Goal: Task Accomplishment & Management: Manage account settings

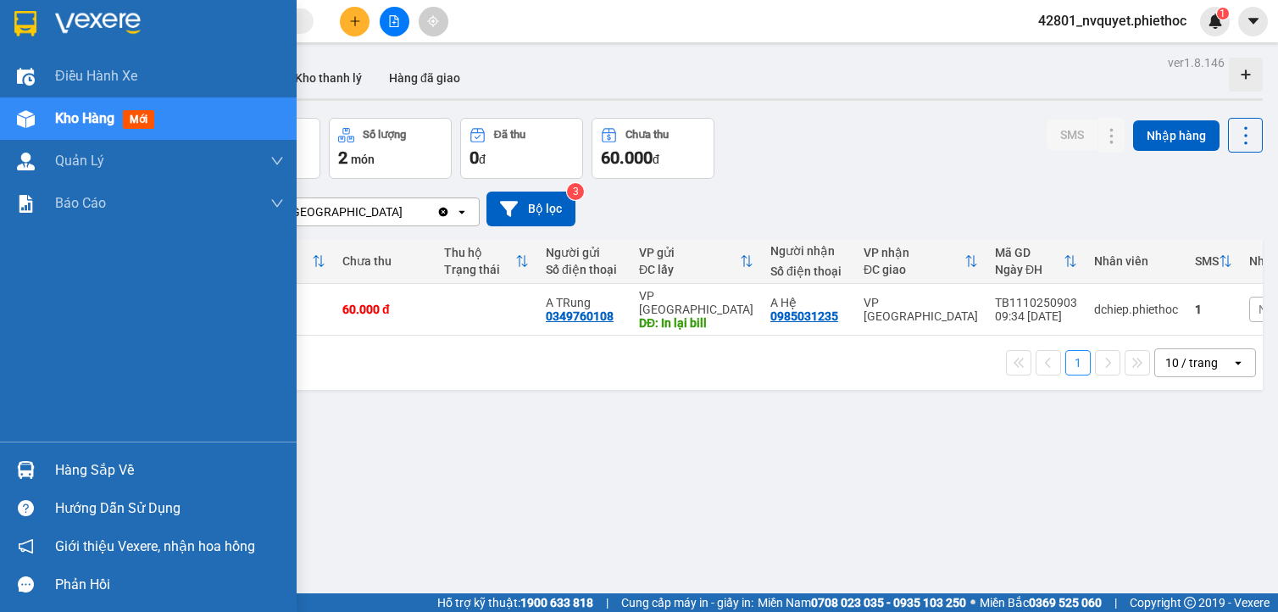
click at [69, 466] on div "Hàng sắp về" at bounding box center [169, 470] width 229 height 25
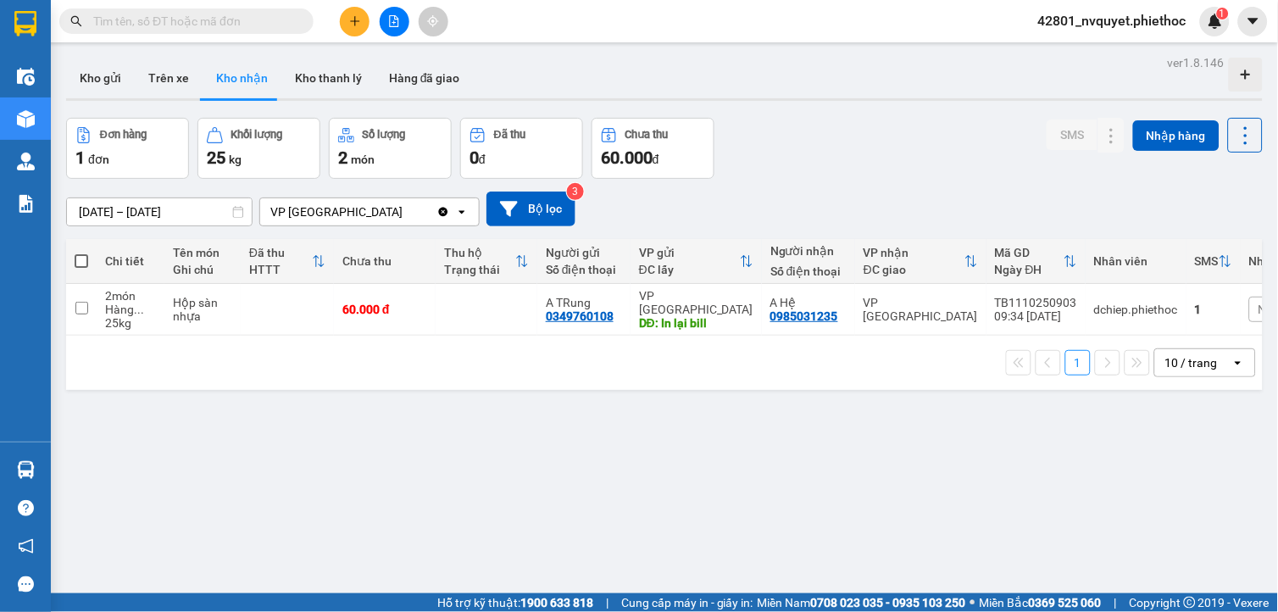
click at [910, 486] on section "Kết quả tìm kiếm ( 0 ) Bộ lọc No Data 42801_nvquyet.phiethoc 1 Điều hành xe Kho…" at bounding box center [639, 306] width 1278 height 612
click at [108, 86] on button "Kho gửi" at bounding box center [100, 78] width 69 height 41
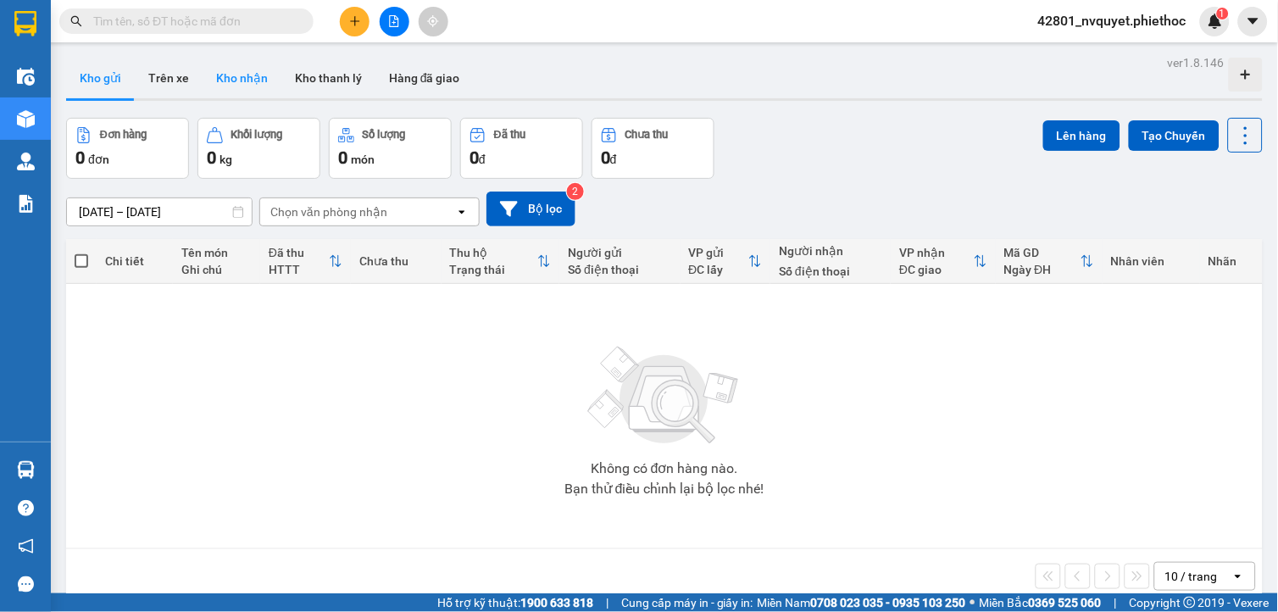
click at [222, 85] on button "Kho nhận" at bounding box center [242, 78] width 79 height 41
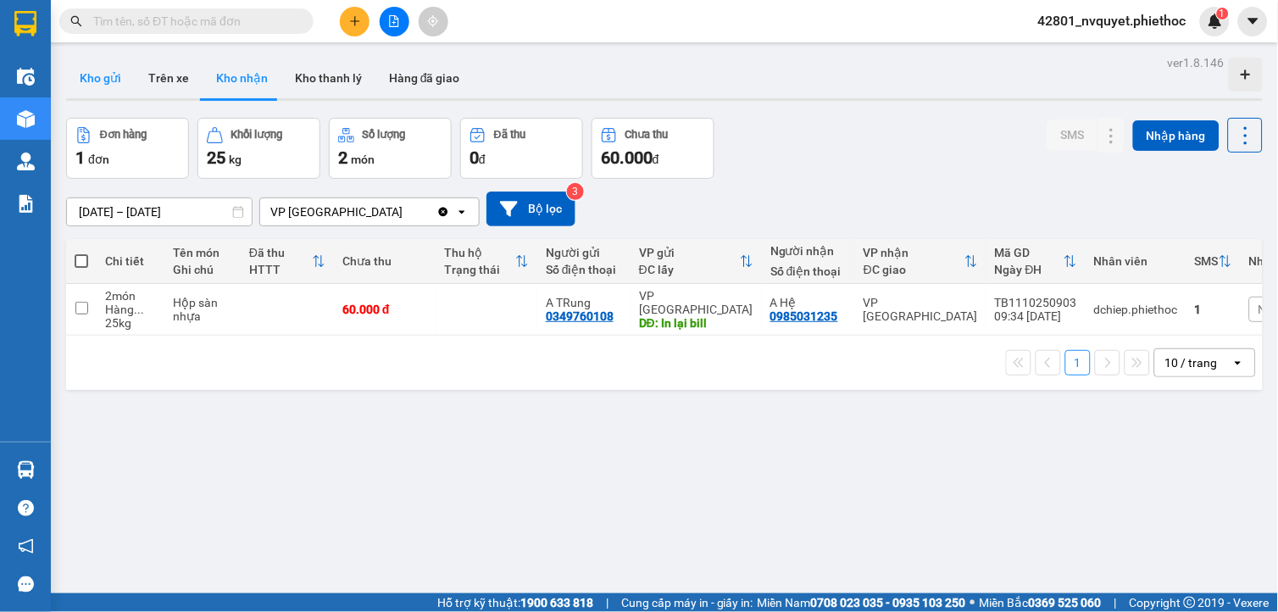
click at [87, 68] on button "Kho gửi" at bounding box center [100, 78] width 69 height 41
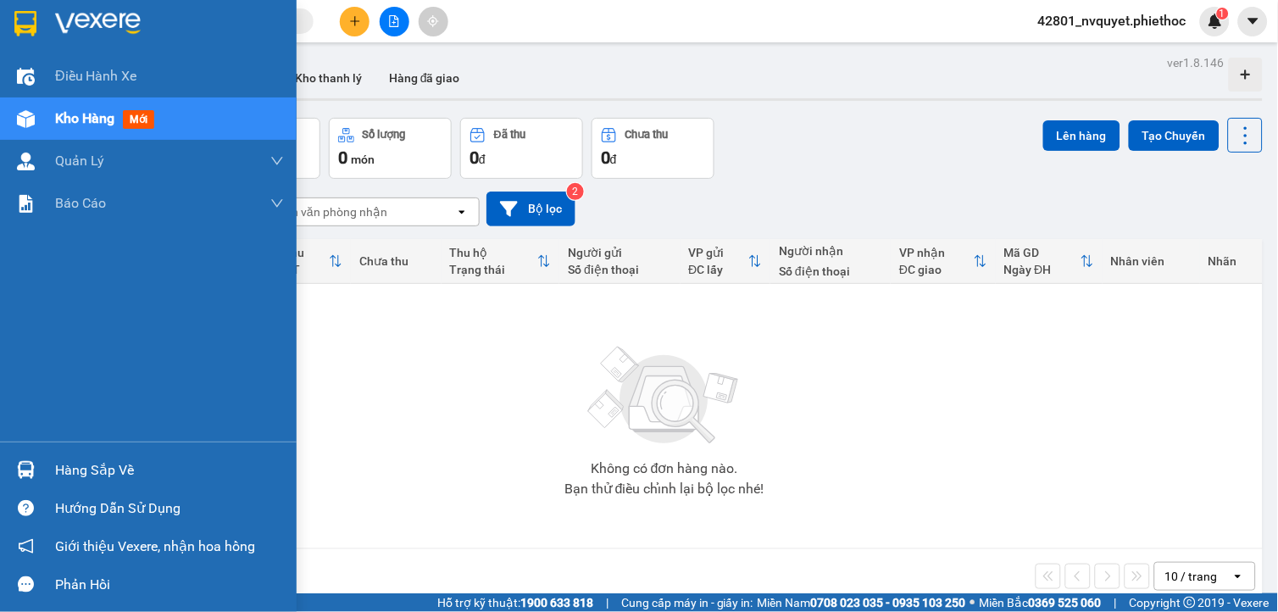
click at [49, 450] on div "Hàng sắp về Hướng dẫn sử dụng Giới thiệu Vexere, nhận hoa hồng Phản hồi" at bounding box center [148, 522] width 297 height 162
click at [65, 458] on div "Hàng sắp về" at bounding box center [169, 470] width 229 height 25
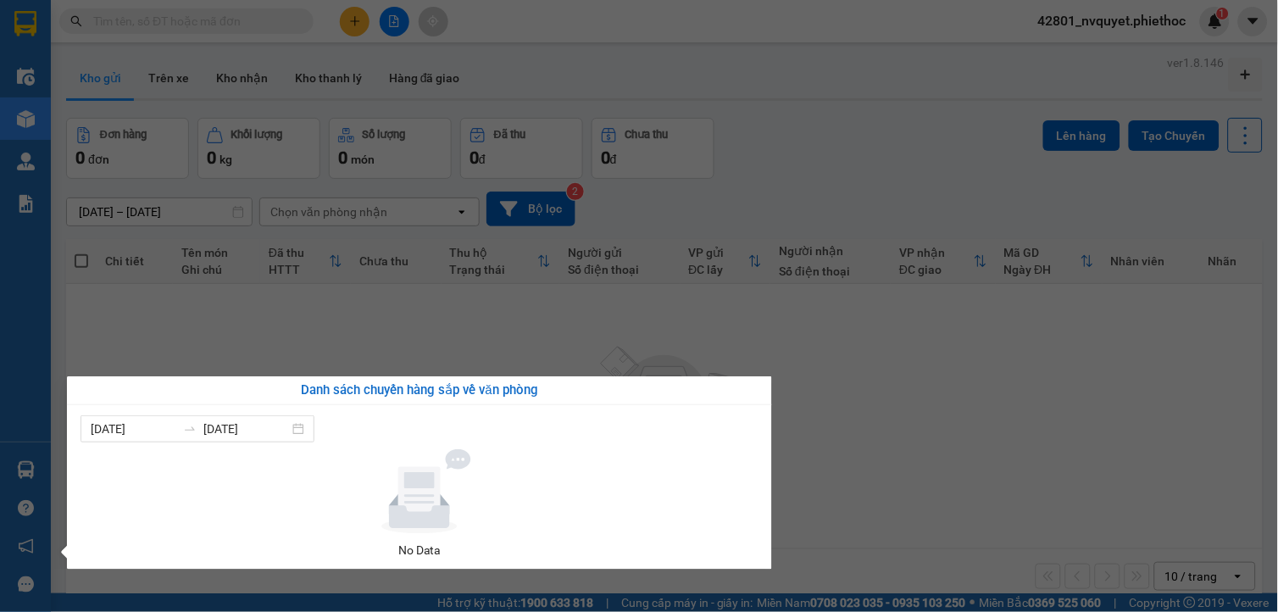
click at [915, 259] on section "Kết quả tìm kiếm ( 0 ) Bộ lọc No Data 42801_nvquyet.phiethoc 1 Điều hành xe Kho…" at bounding box center [639, 306] width 1278 height 612
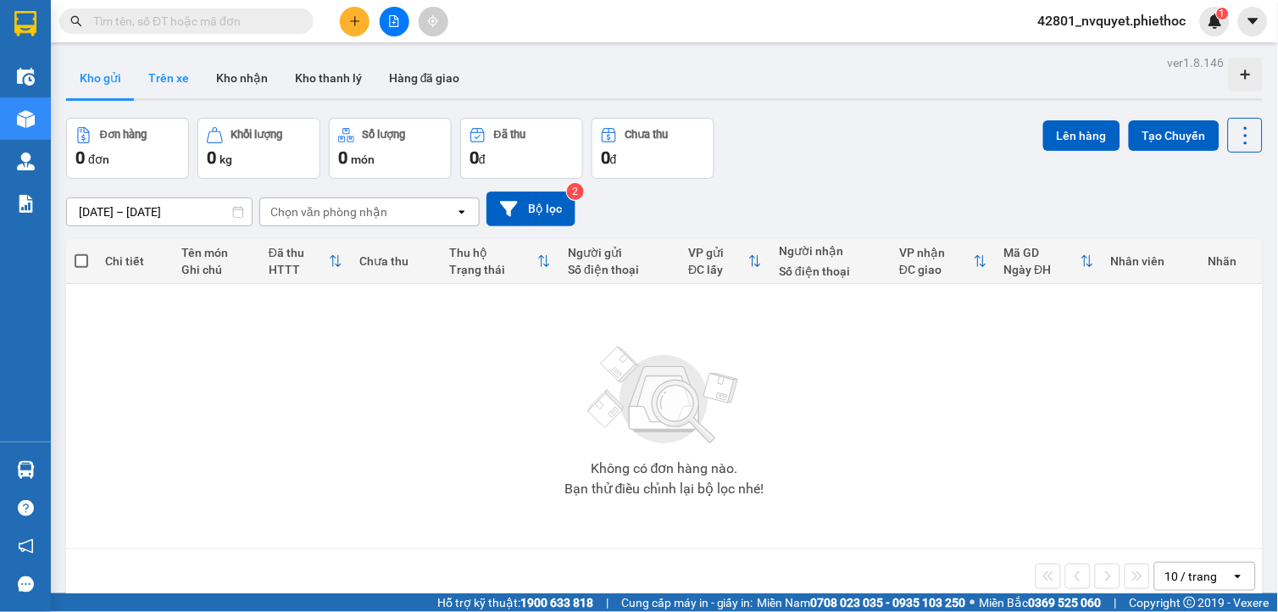
click at [163, 79] on button "Trên xe" at bounding box center [169, 78] width 68 height 41
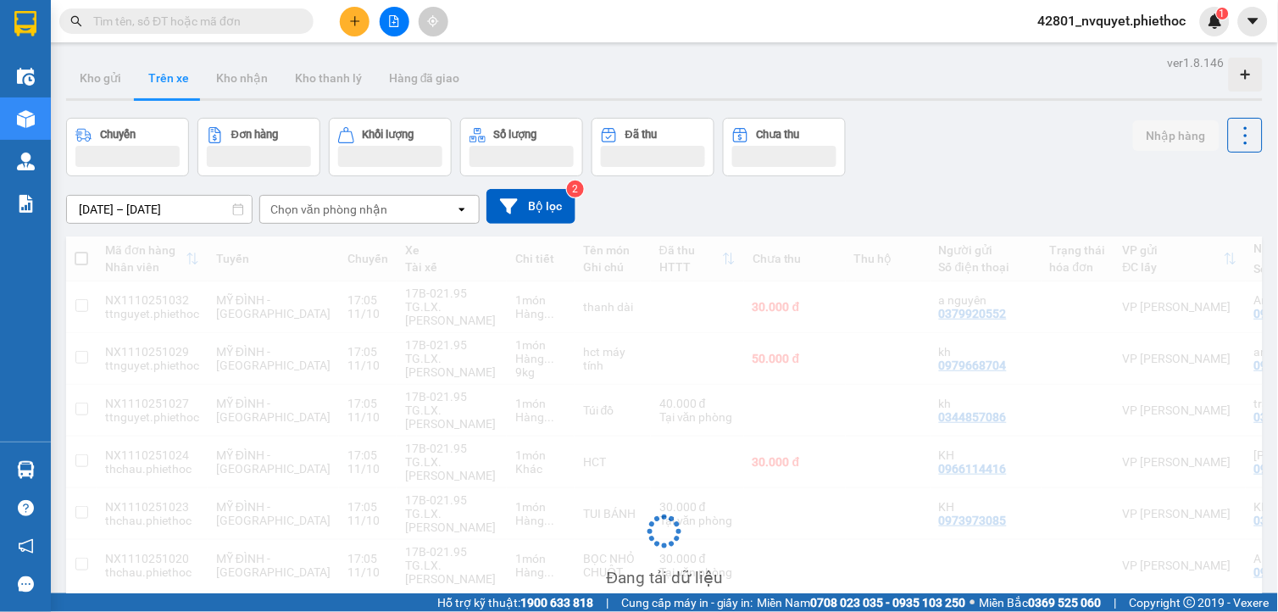
click at [330, 199] on div "Chọn văn phòng nhận" at bounding box center [357, 209] width 195 height 27
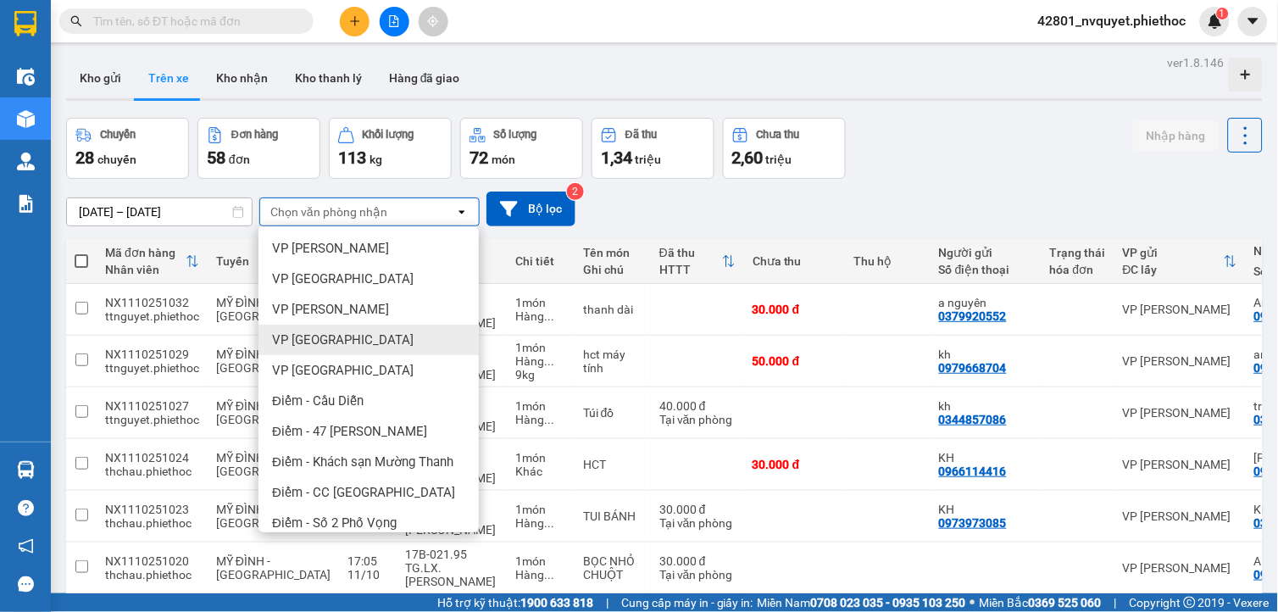
click at [349, 339] on span "VP [GEOGRAPHIC_DATA]" at bounding box center [343, 339] width 142 height 17
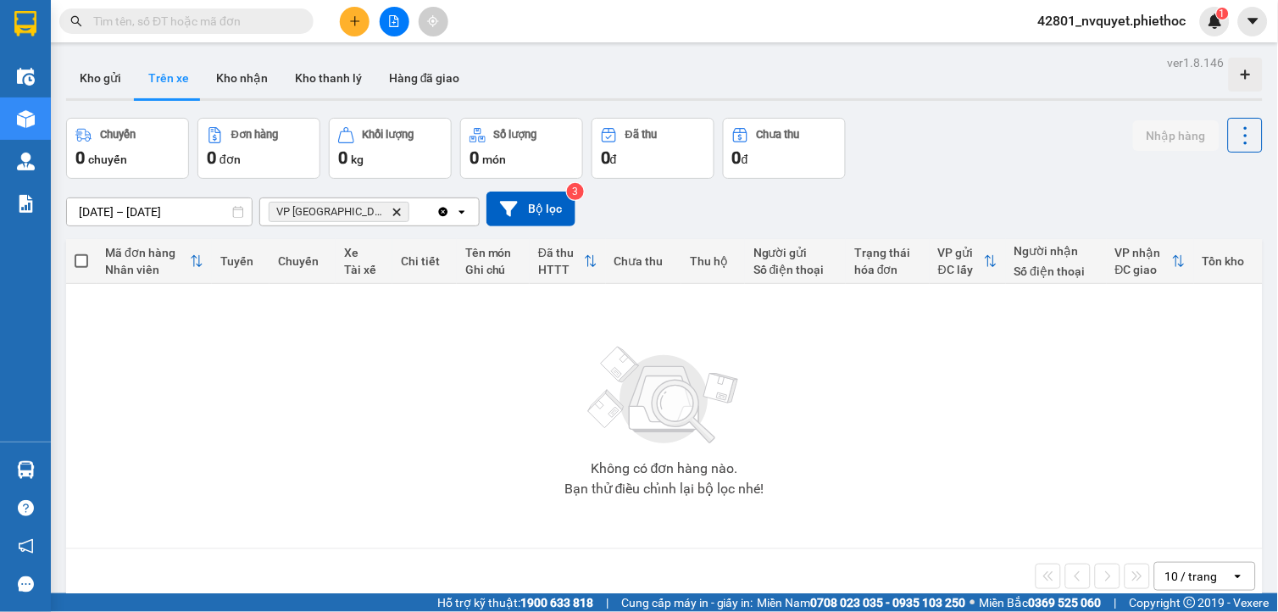
click at [391, 215] on icon "Delete" at bounding box center [396, 212] width 10 height 10
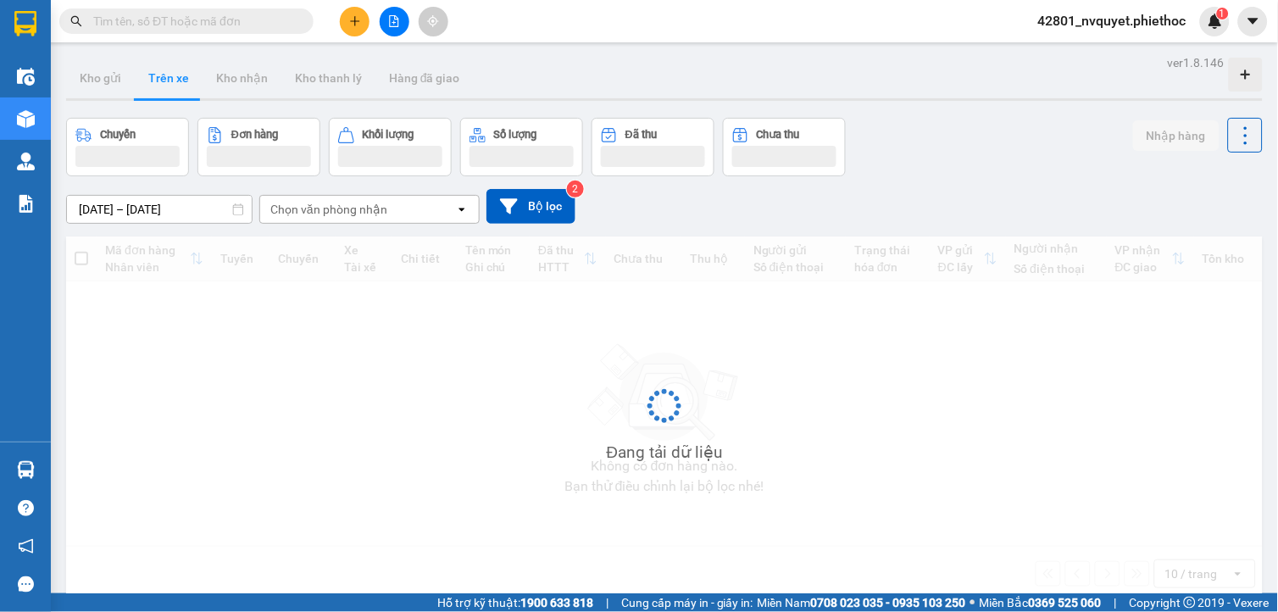
click at [357, 215] on div "Chọn văn phòng nhận" at bounding box center [328, 209] width 117 height 17
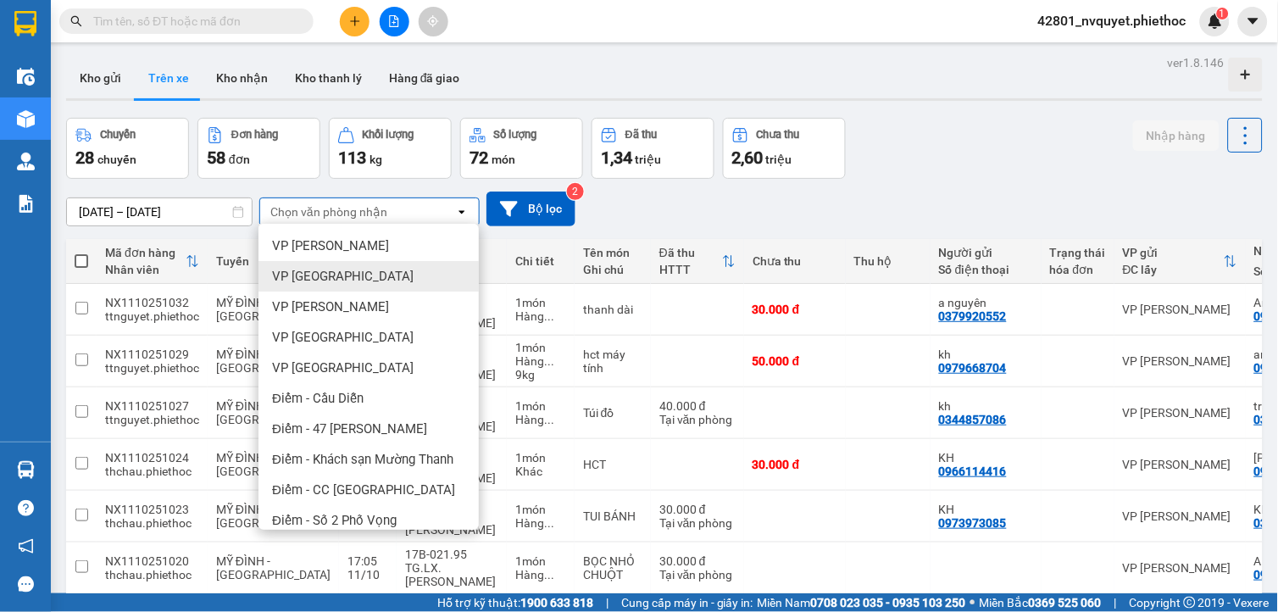
click at [346, 273] on div "VP [GEOGRAPHIC_DATA]" at bounding box center [368, 276] width 220 height 31
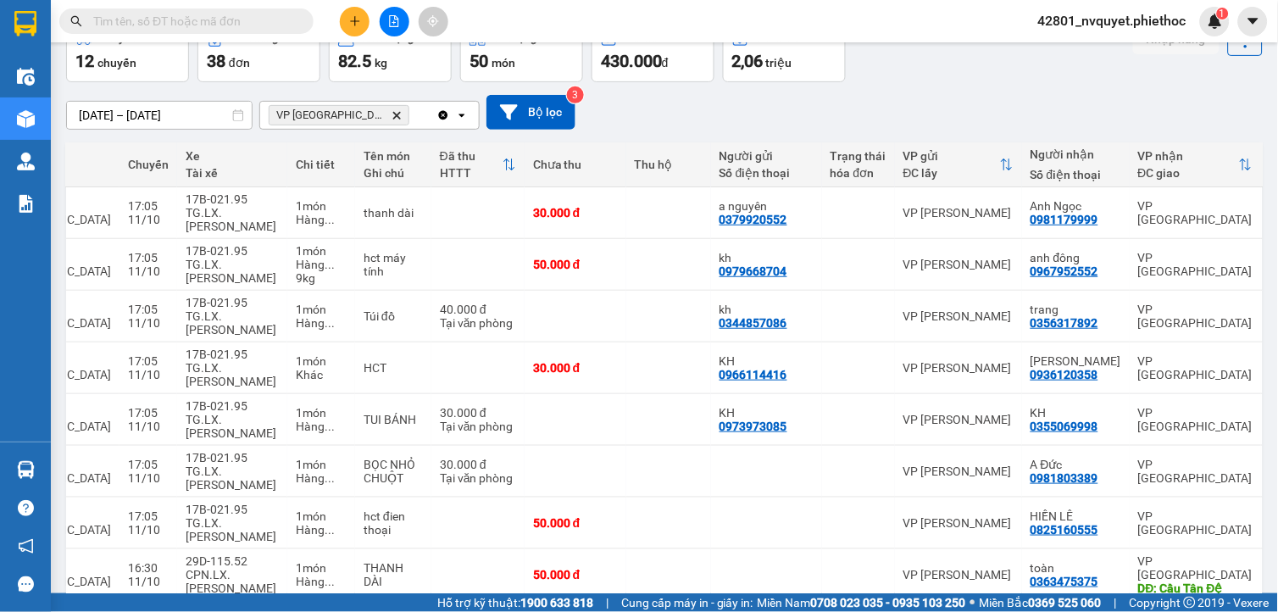
scroll to position [285, 0]
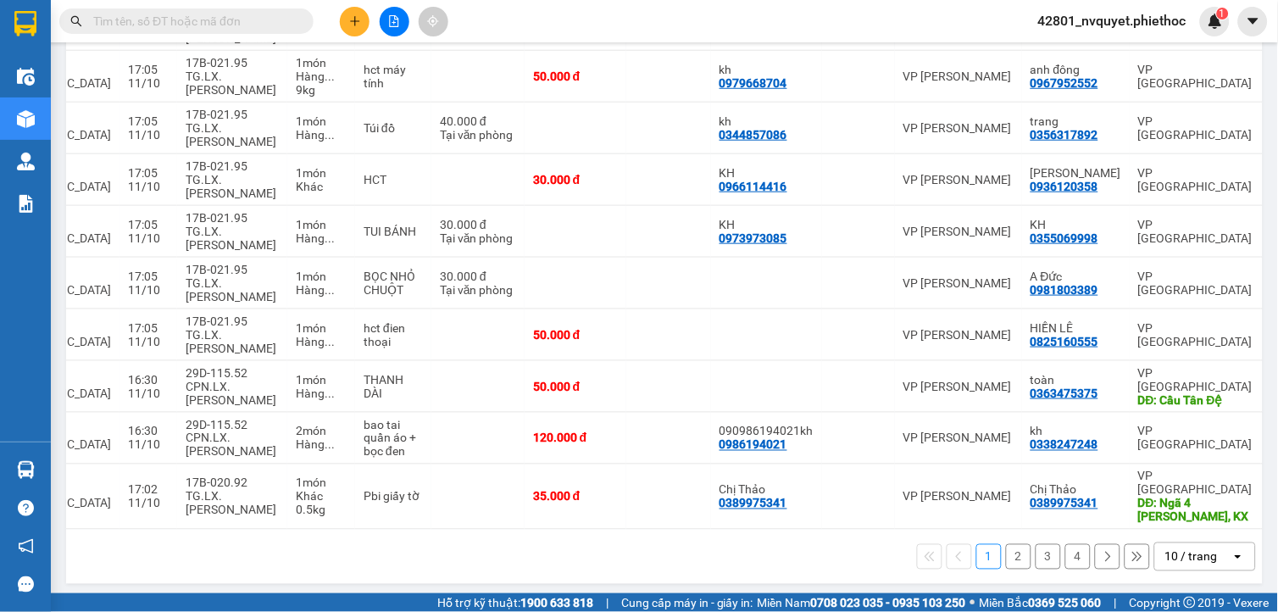
click at [1009, 551] on button "2" at bounding box center [1018, 556] width 25 height 25
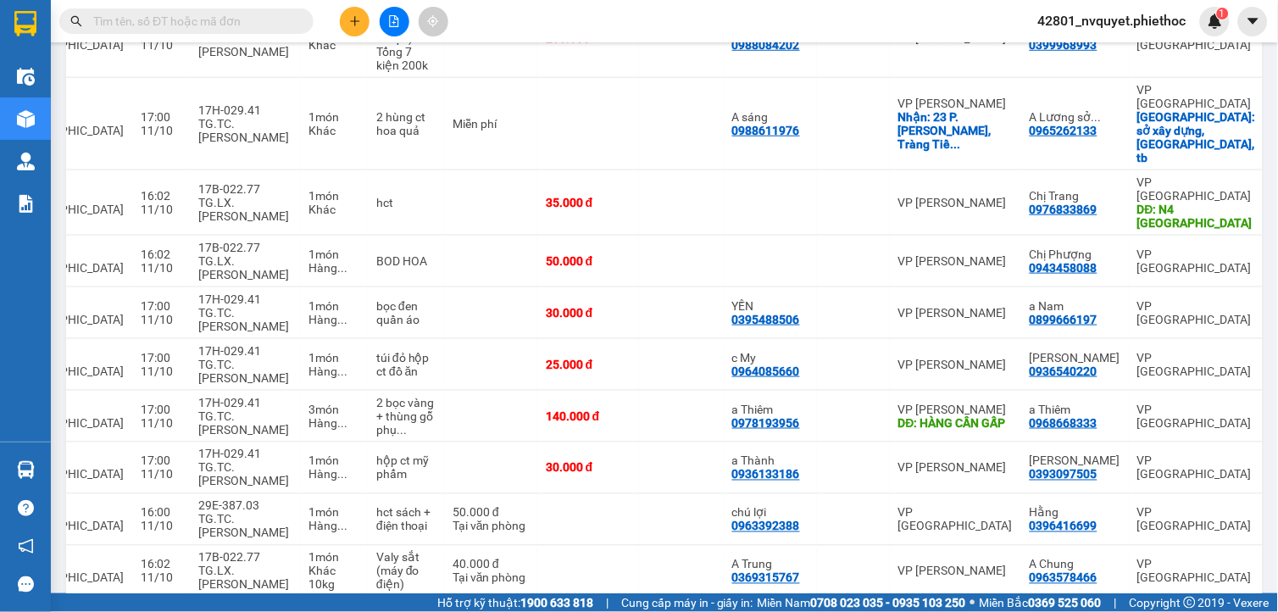
click at [1036, 611] on button "3" at bounding box center [1047, 624] width 25 height 25
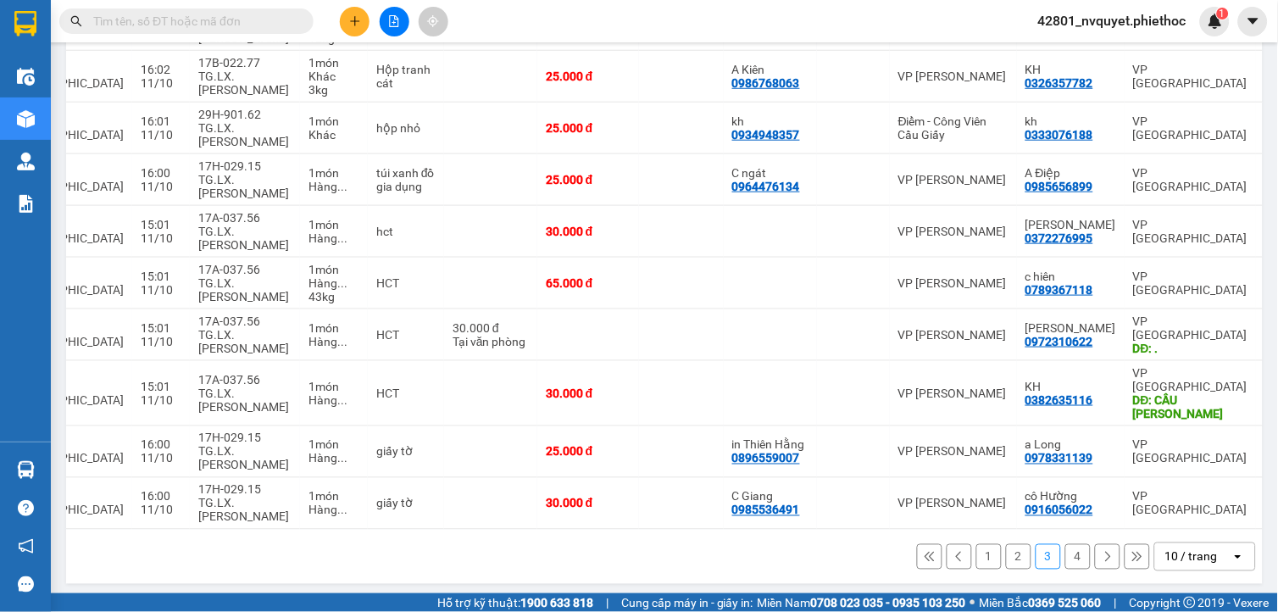
click at [1065, 548] on button "4" at bounding box center [1077, 556] width 25 height 25
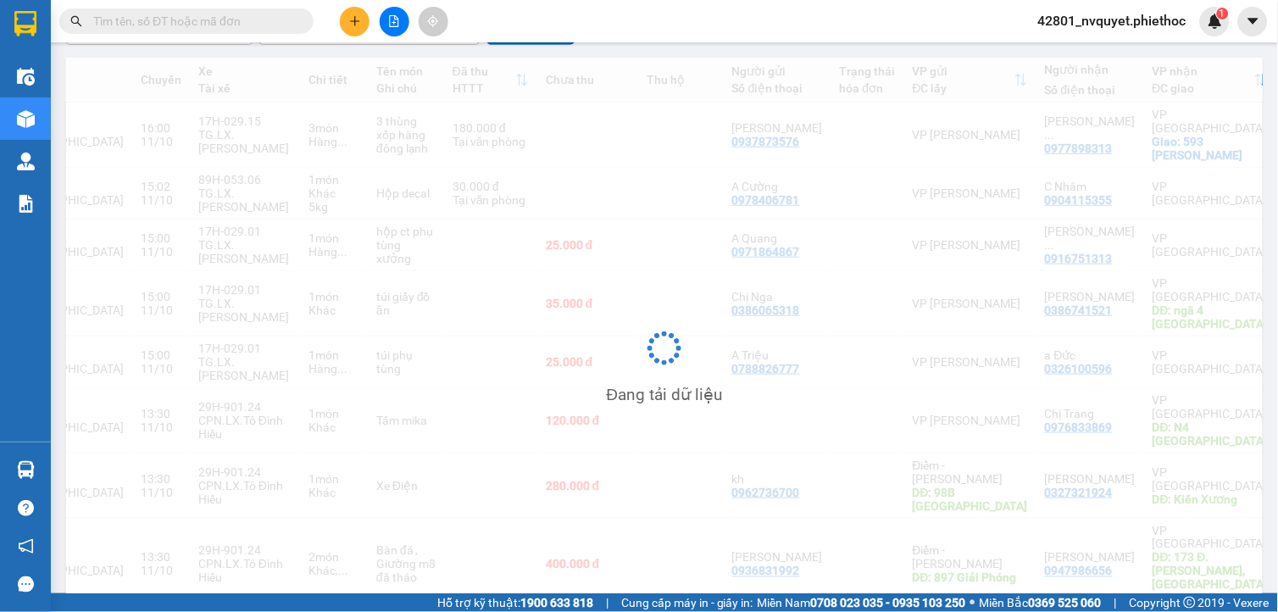
scroll to position [181, 0]
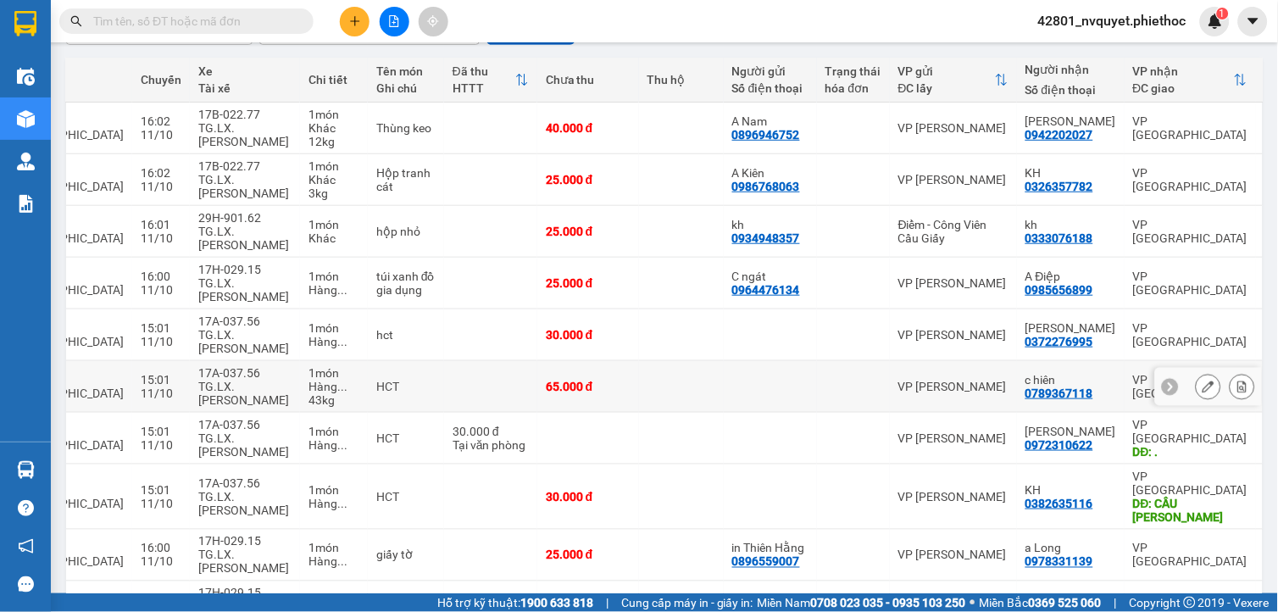
scroll to position [285, 0]
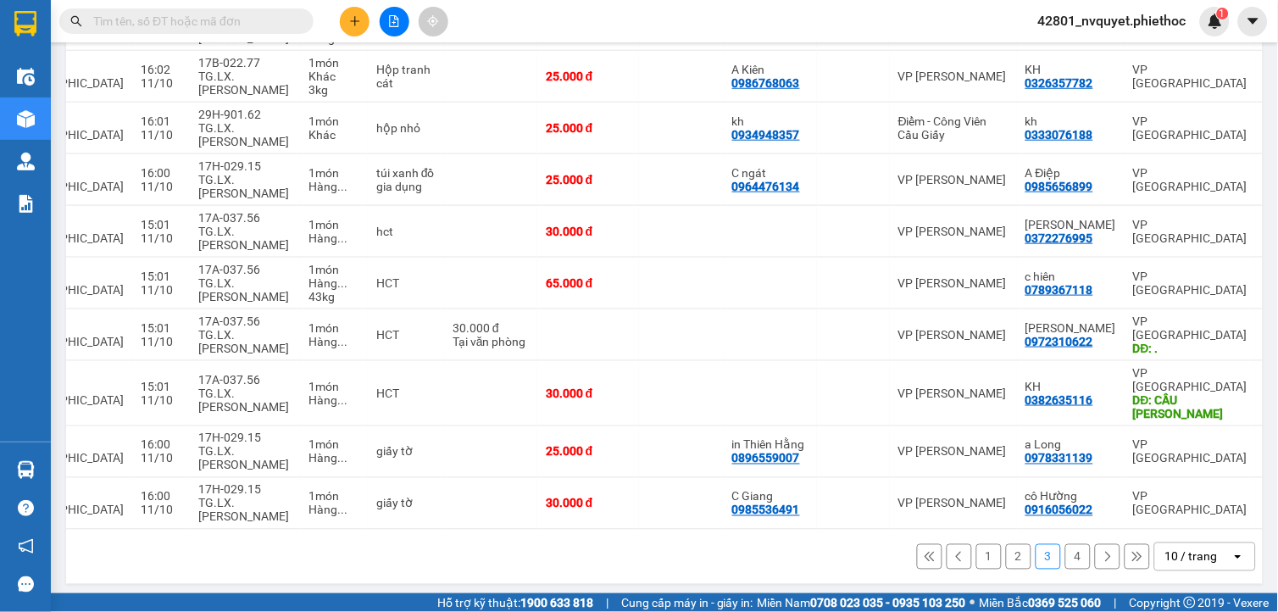
click at [1013, 552] on button "2" at bounding box center [1018, 556] width 25 height 25
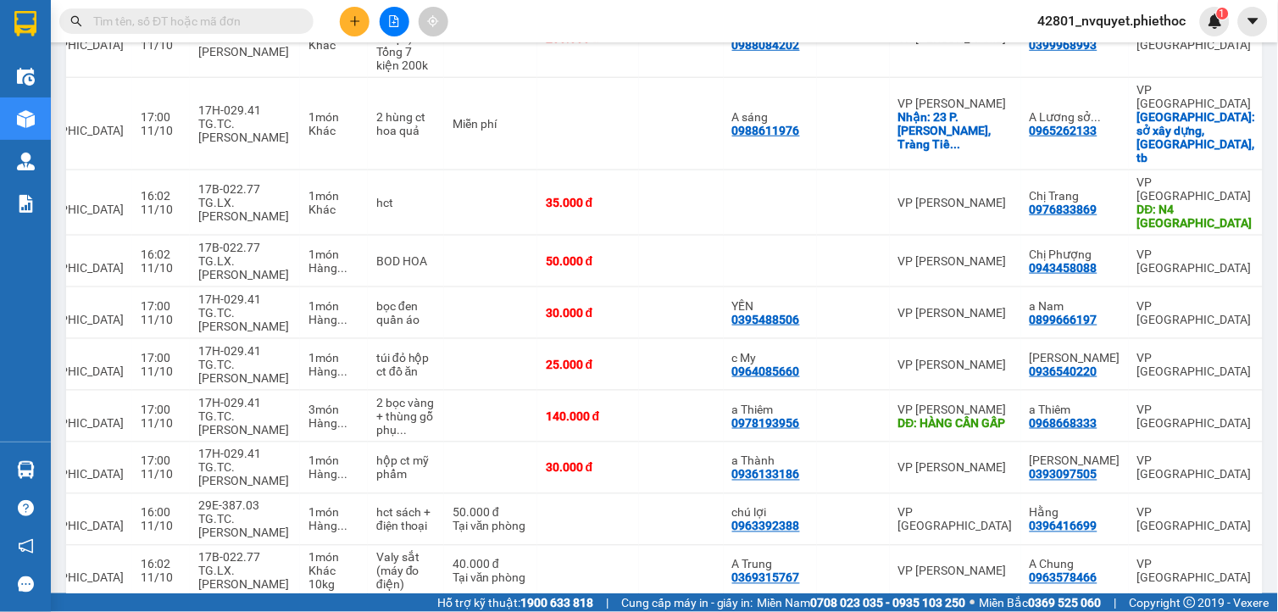
click at [980, 611] on button "1" at bounding box center [988, 624] width 25 height 25
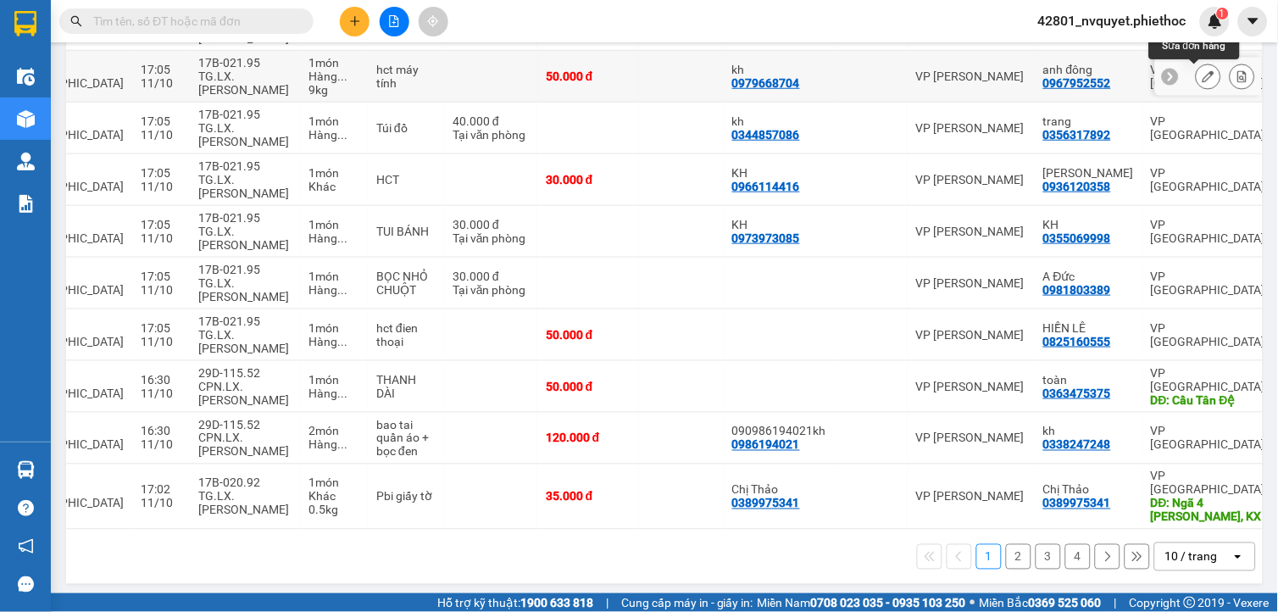
click at [1202, 73] on icon at bounding box center [1208, 76] width 12 height 12
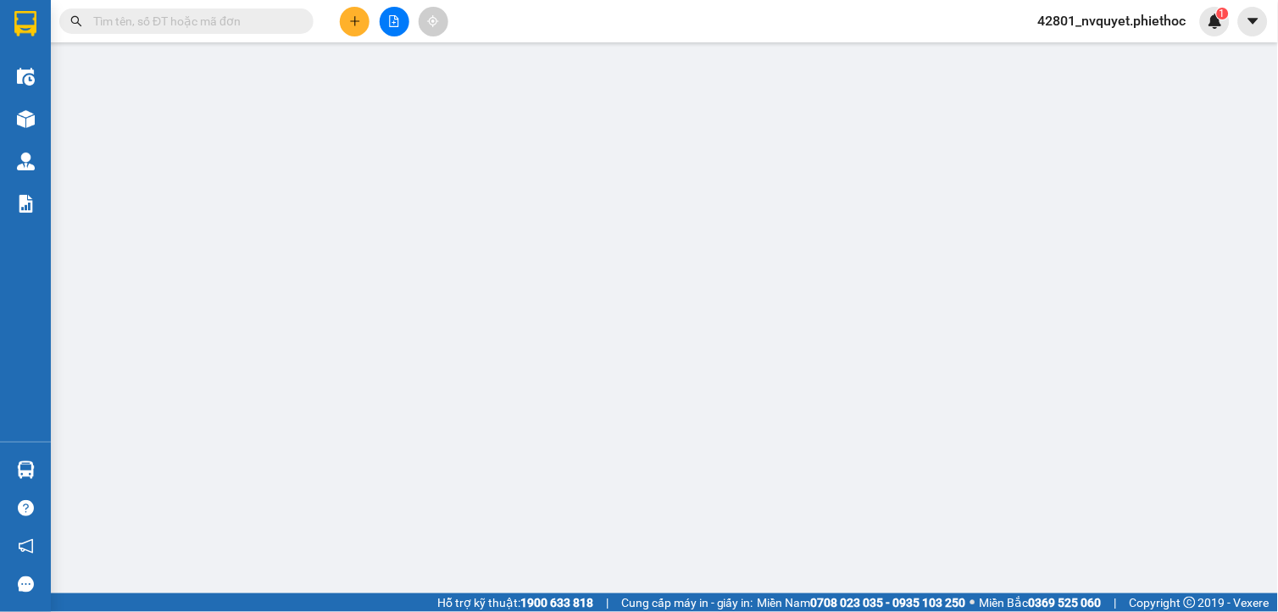
type input "0979668704"
type input "kh"
type input "0967952552"
type input "anh đông"
type input "0"
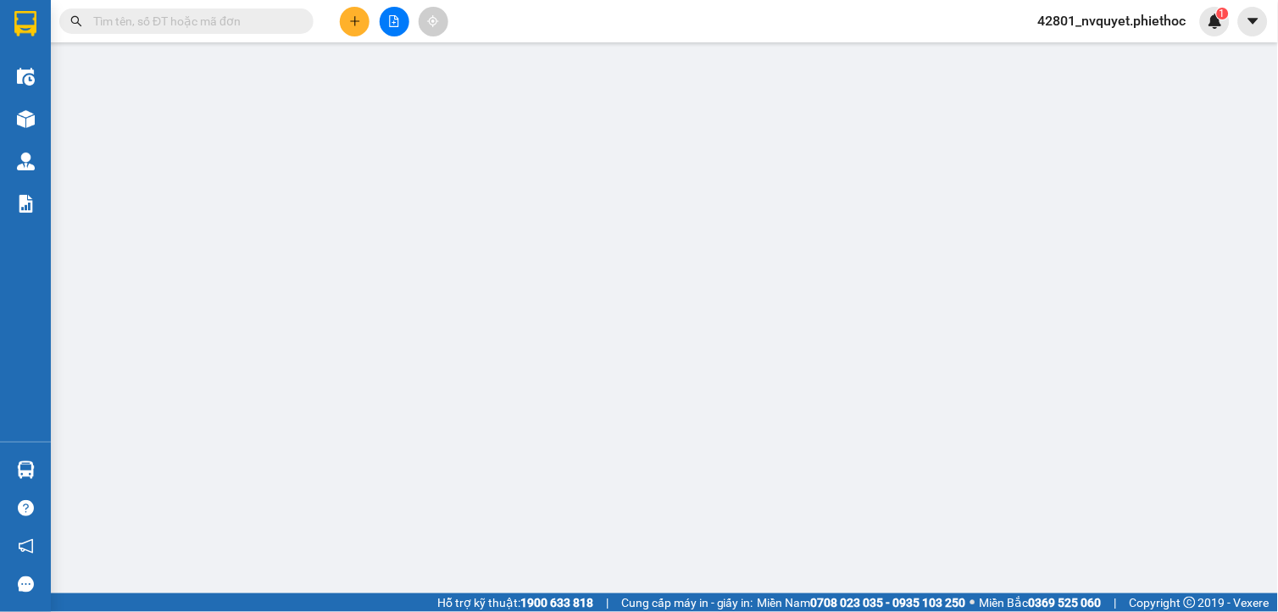
type input "50.000"
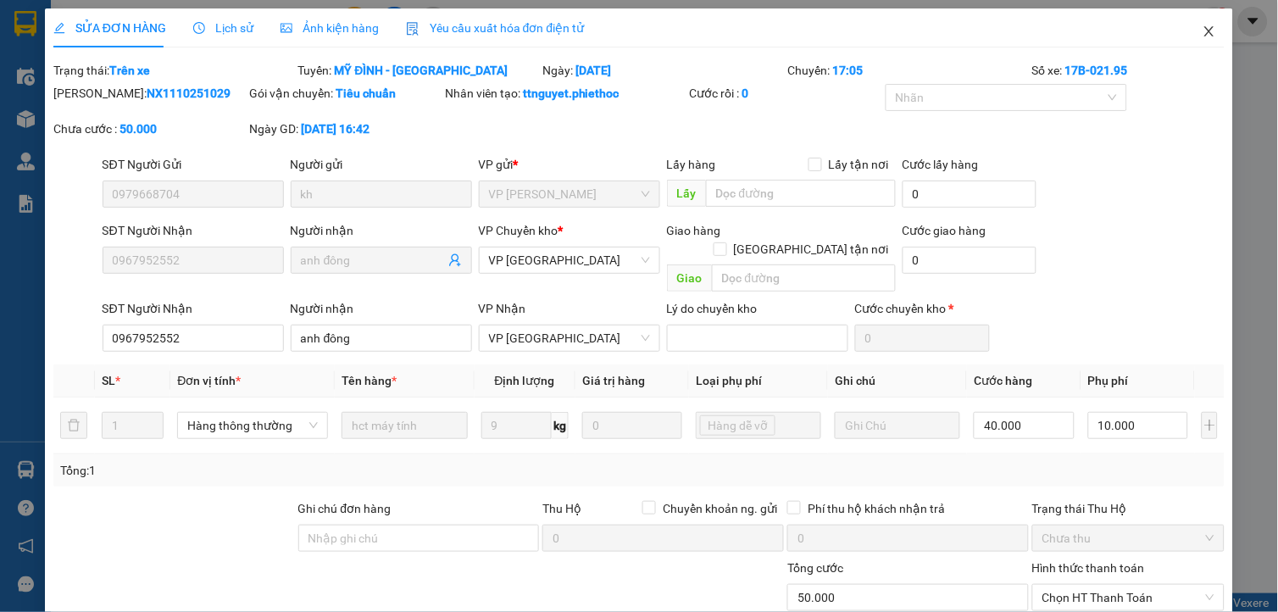
click at [1202, 35] on icon "close" at bounding box center [1209, 32] width 14 height 14
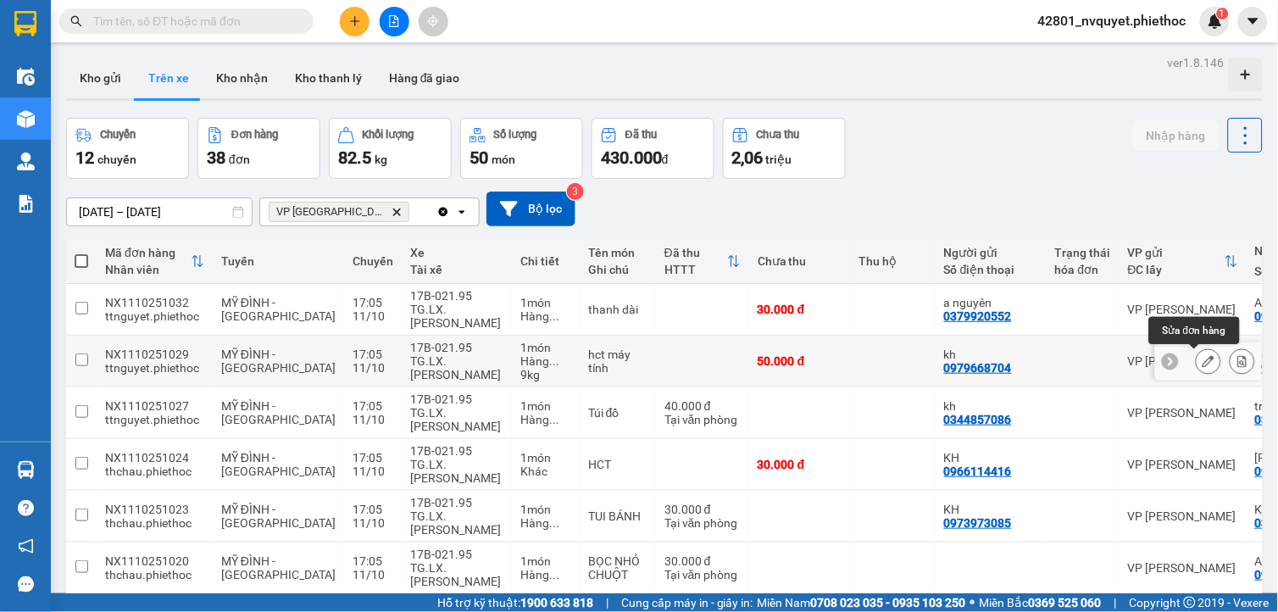
click at [1200, 350] on div at bounding box center [1208, 360] width 25 height 25
click at [1196, 350] on div at bounding box center [1208, 361] width 107 height 38
click at [1202, 357] on icon at bounding box center [1208, 361] width 12 height 12
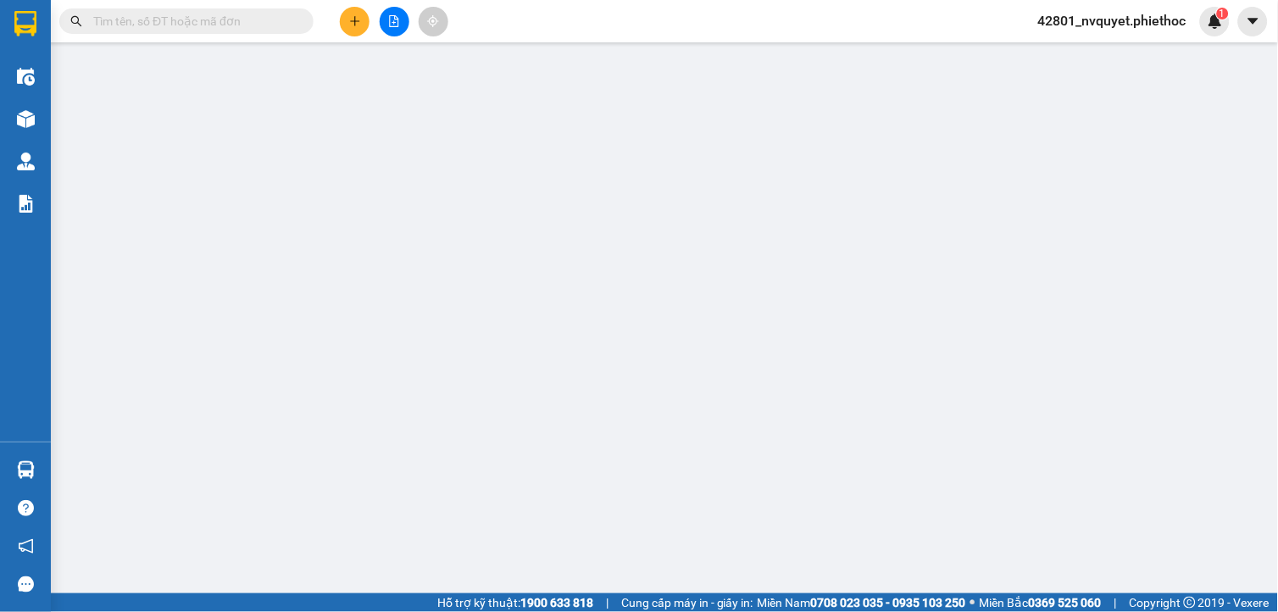
type input "0979668704"
type input "kh"
type input "0967952552"
type input "anh đông"
type input "0"
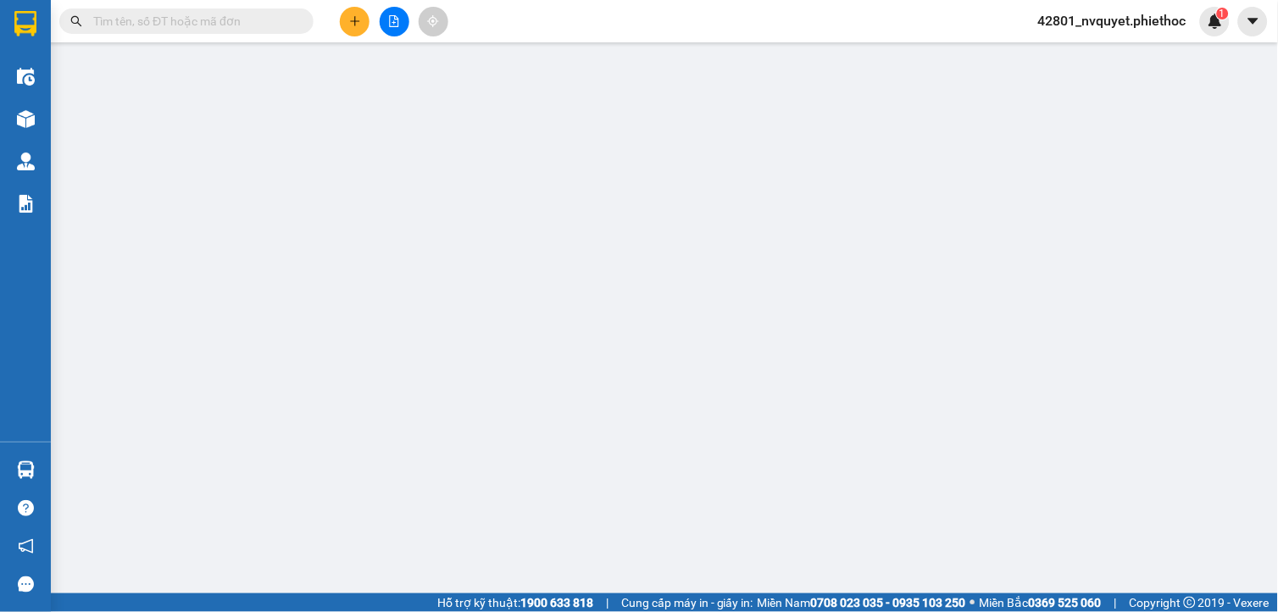
type input "50.000"
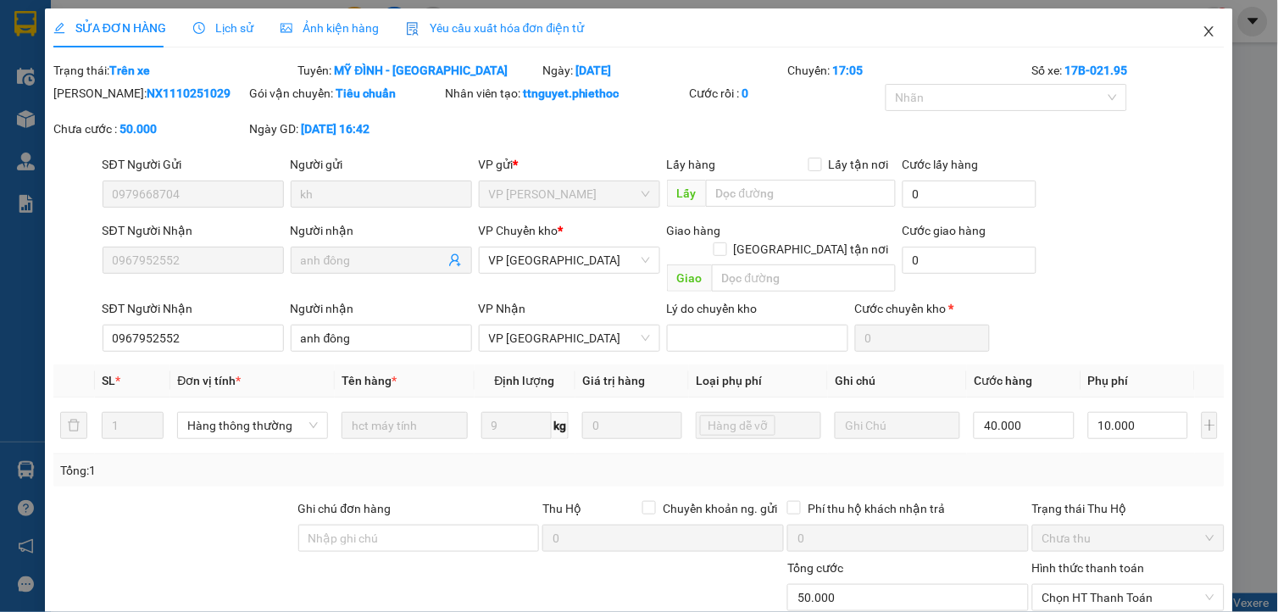
click at [1207, 23] on span "Close" at bounding box center [1208, 31] width 47 height 47
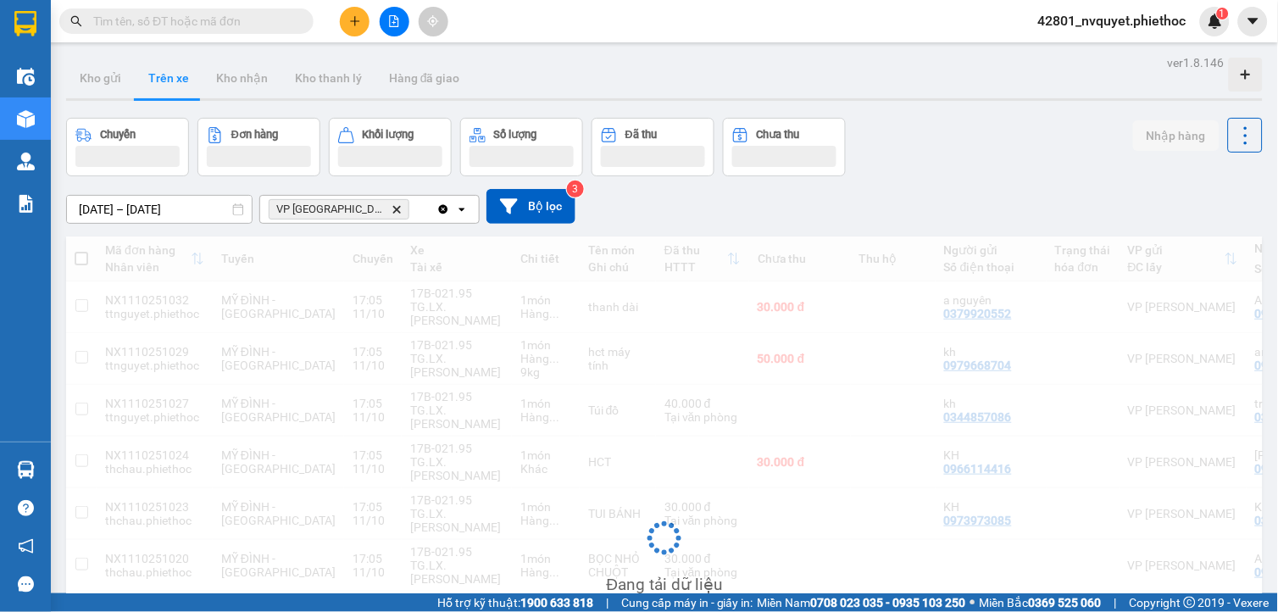
scroll to position [94, 0]
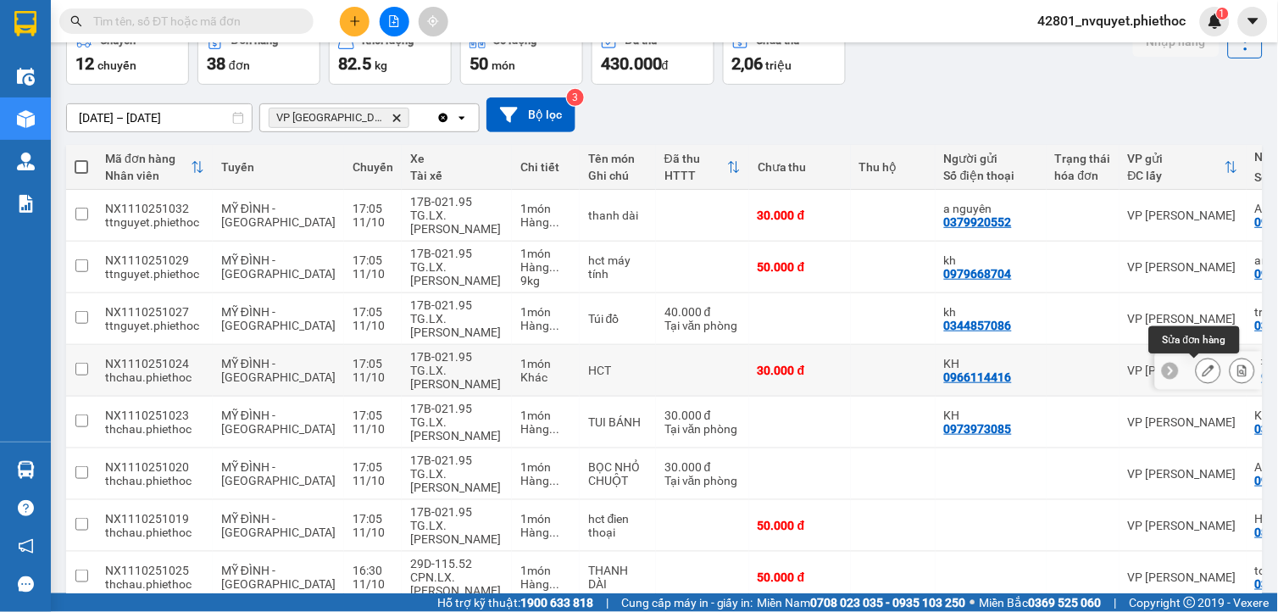
click at [1202, 371] on icon at bounding box center [1208, 370] width 12 height 12
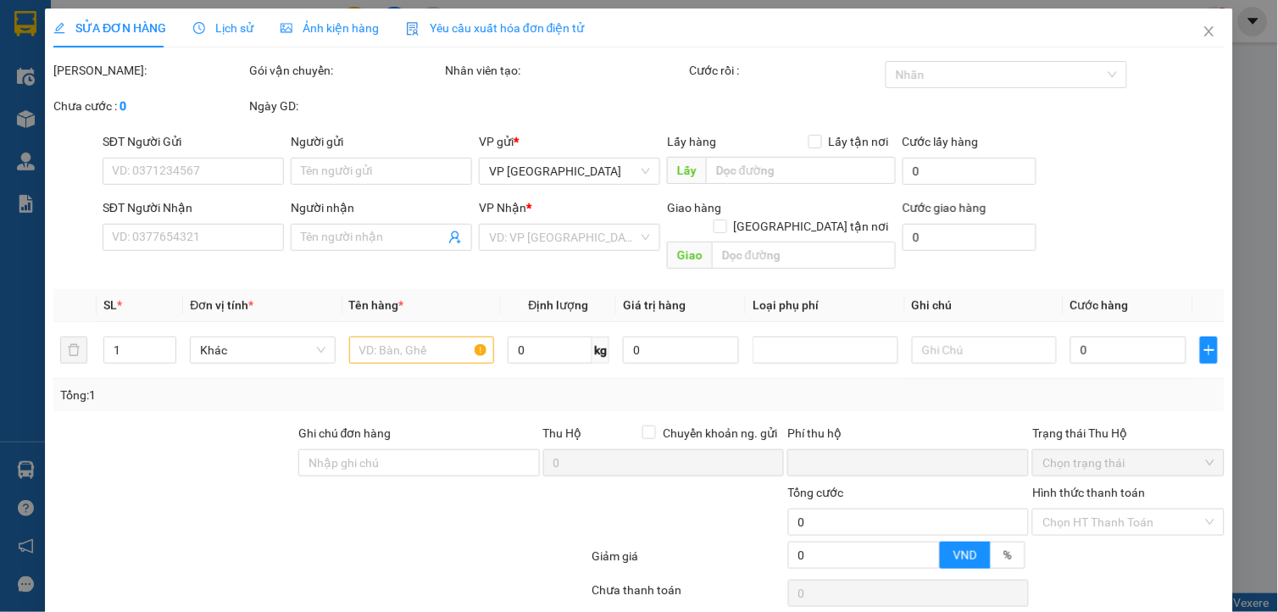
type input "0966114416"
type input "KH"
type input "0936120358"
type input "[PERSON_NAME]"
type input "0"
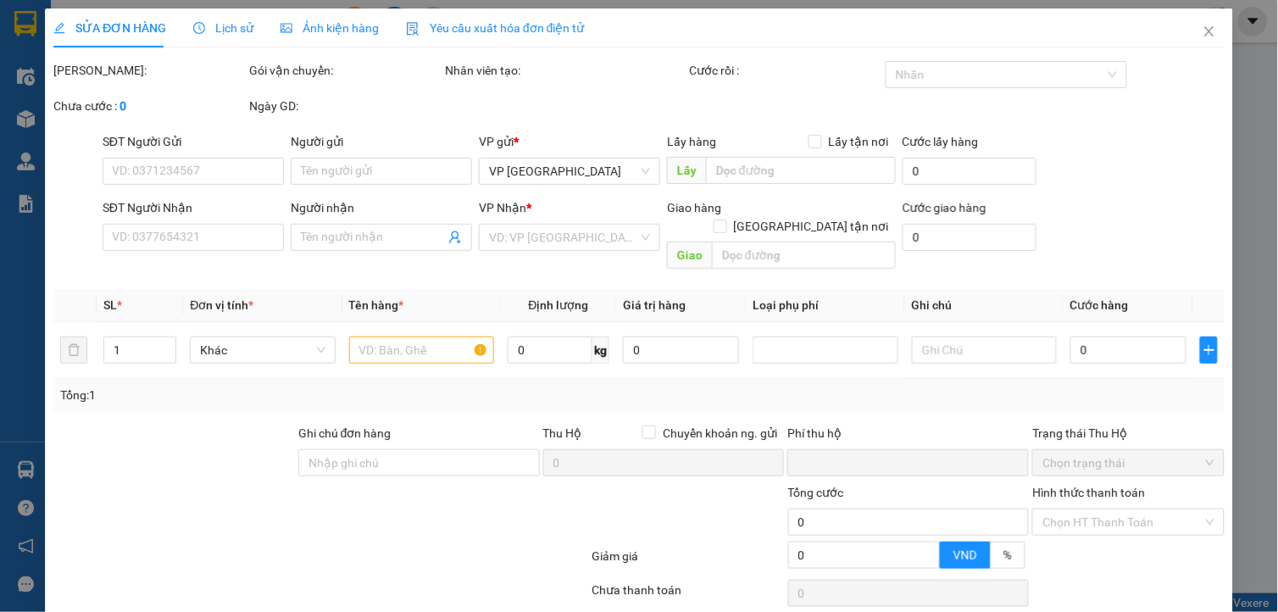
type input "30.000"
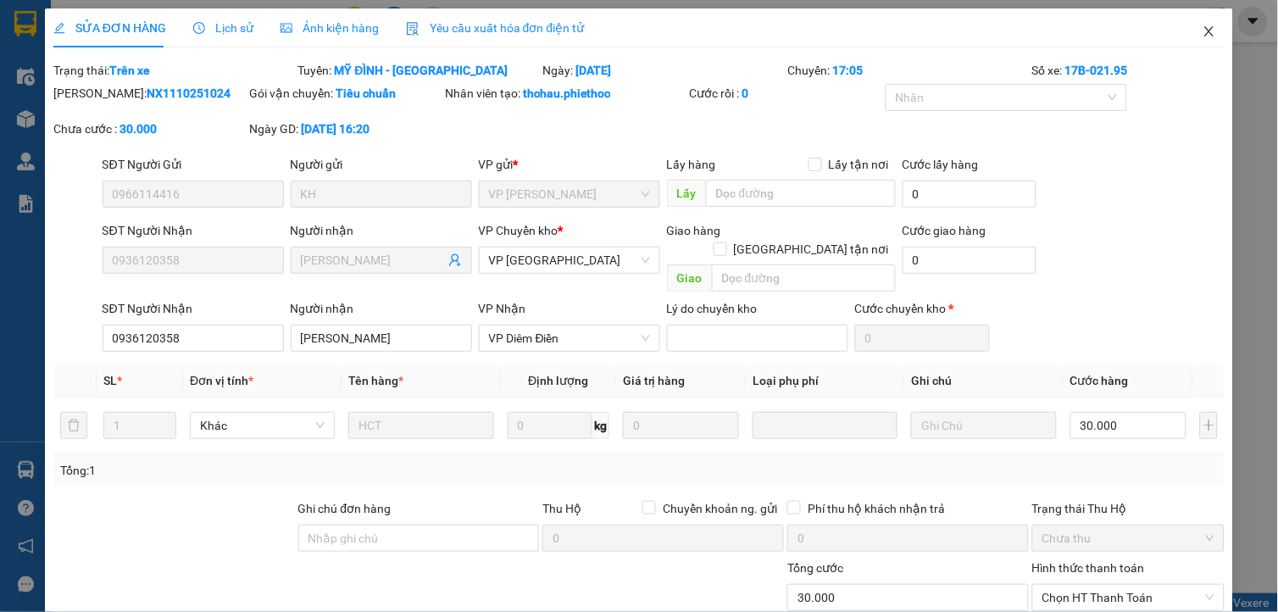
click at [1187, 24] on span "Close" at bounding box center [1208, 31] width 47 height 47
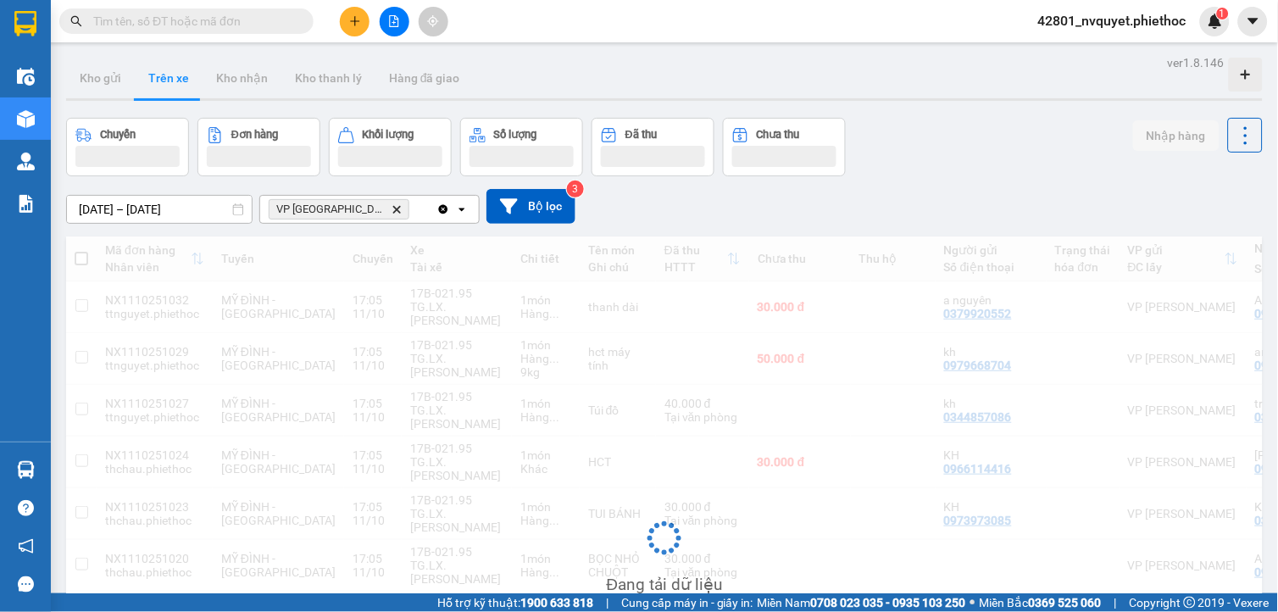
scroll to position [94, 0]
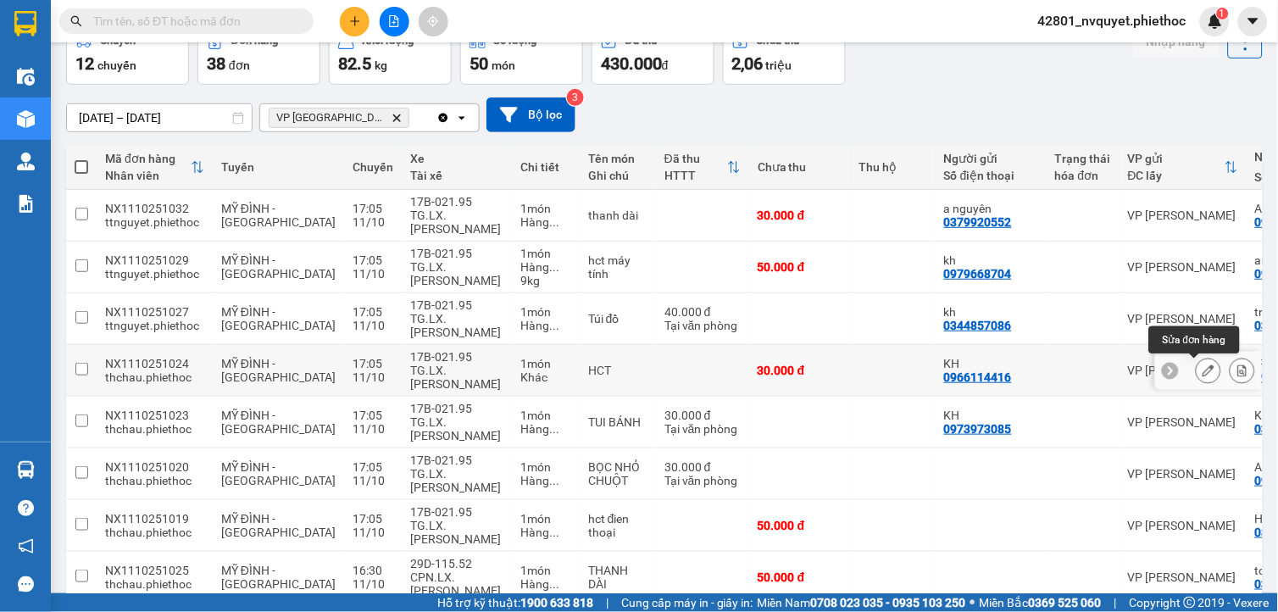
click at [1202, 369] on icon at bounding box center [1208, 370] width 12 height 12
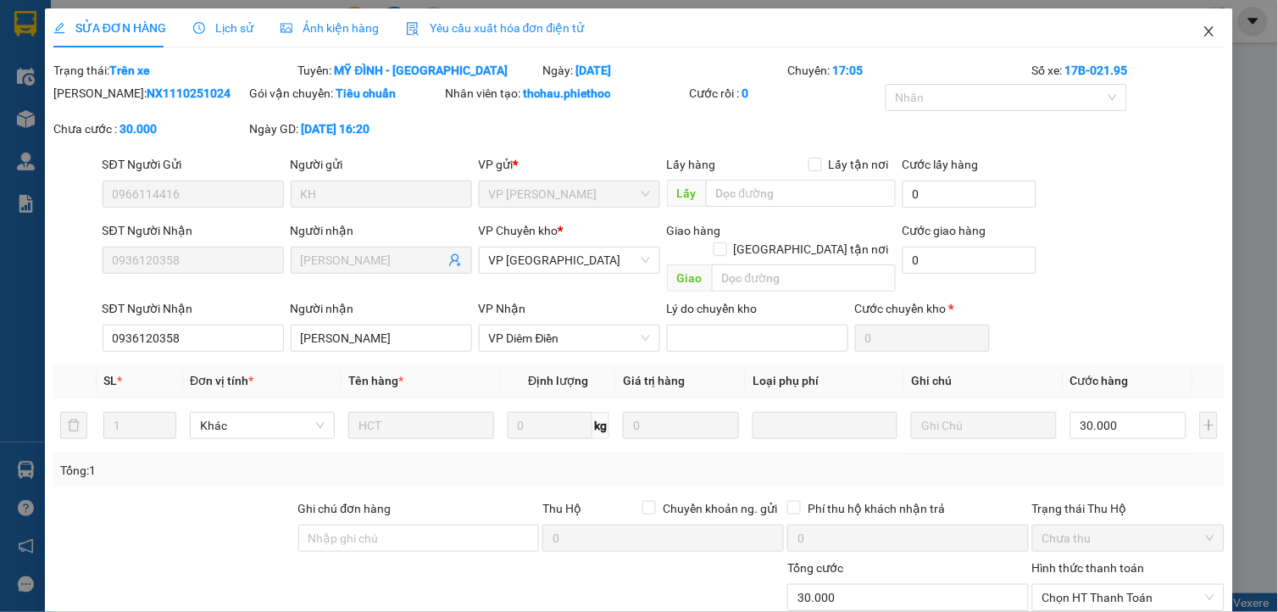
click at [1195, 43] on span "Close" at bounding box center [1208, 31] width 47 height 47
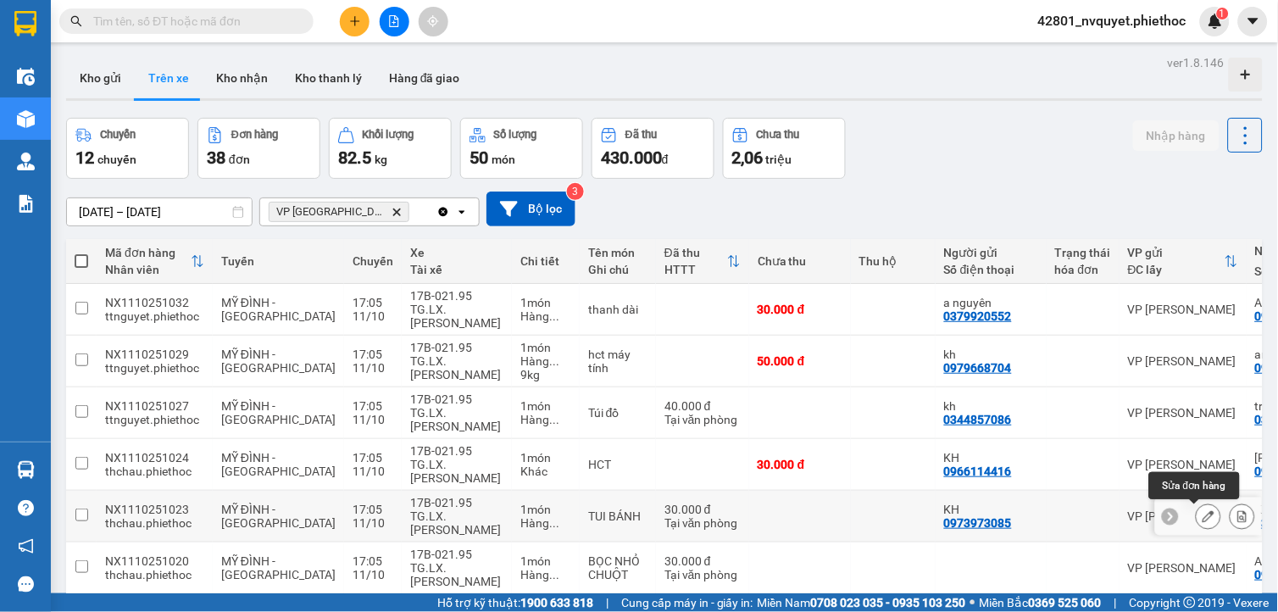
click at [1199, 509] on button at bounding box center [1208, 517] width 24 height 30
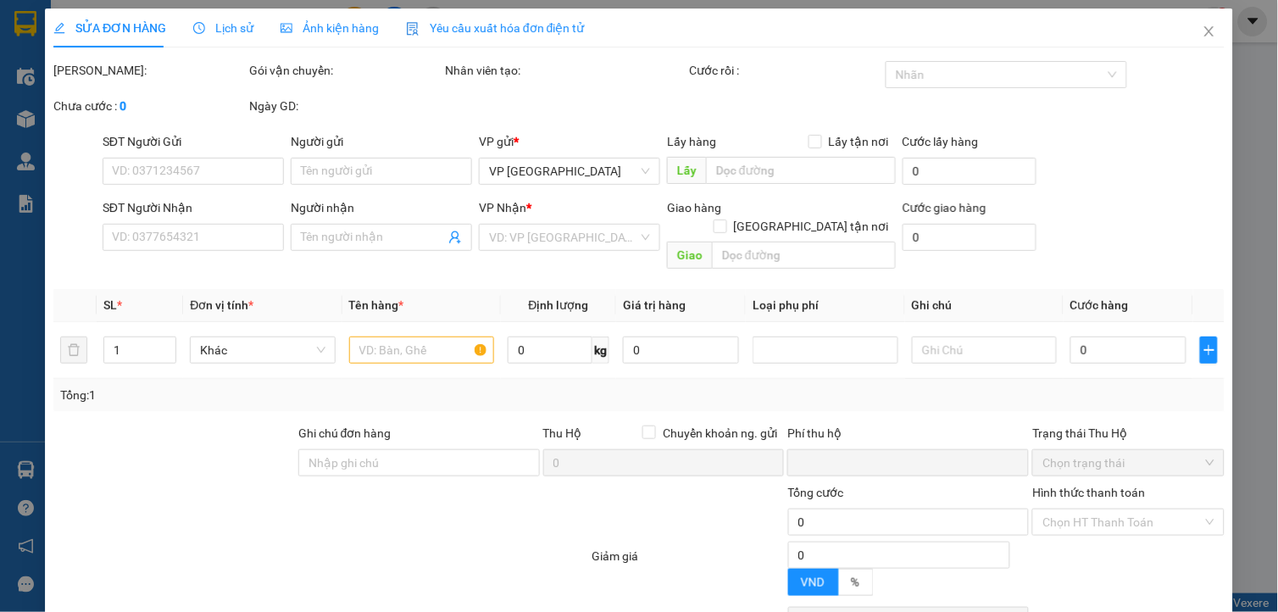
type input "0973973085"
type input "KH"
type input "0355069998"
type input "KH"
type input "0"
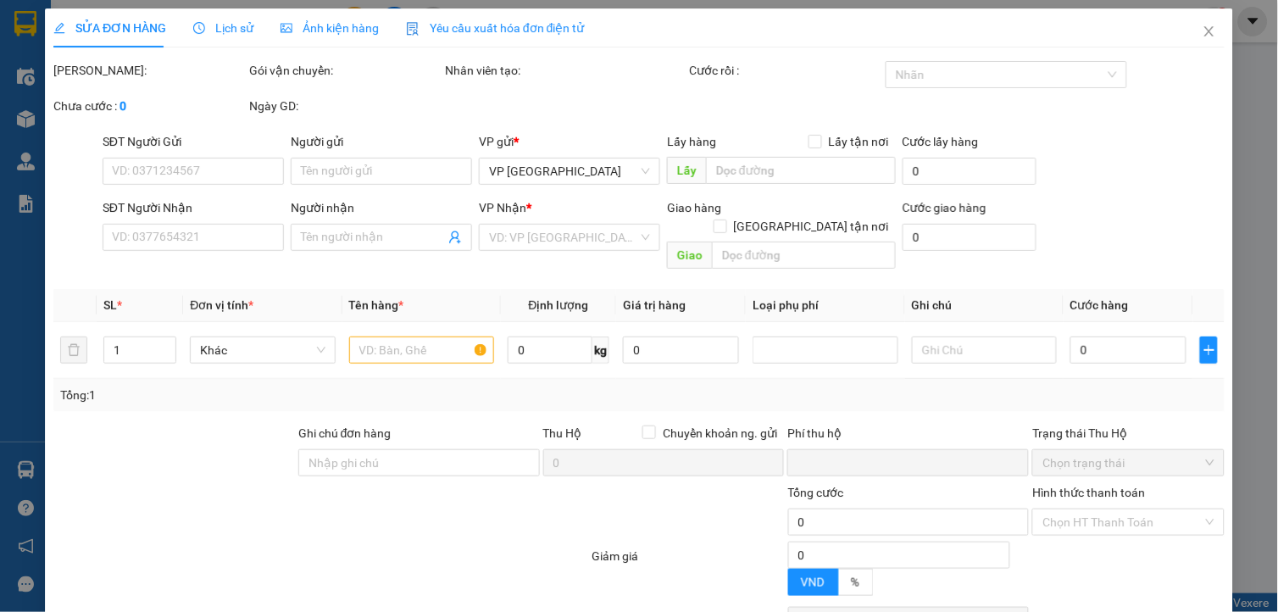
type input "30.000"
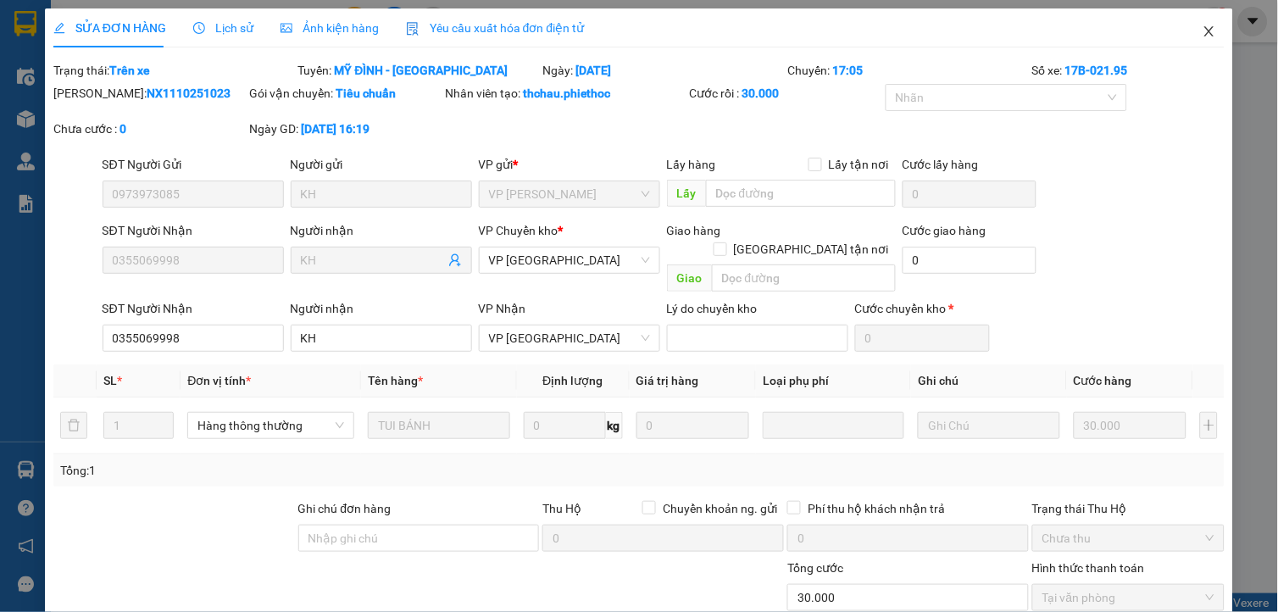
click at [1185, 32] on span "Close" at bounding box center [1208, 31] width 47 height 47
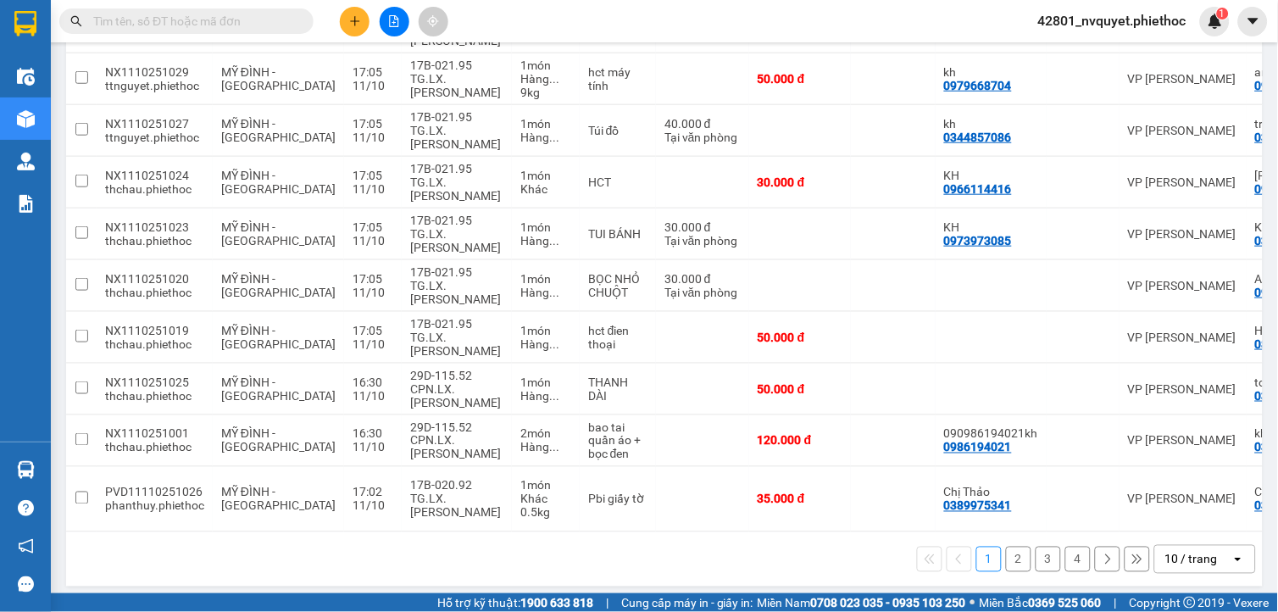
scroll to position [0, 225]
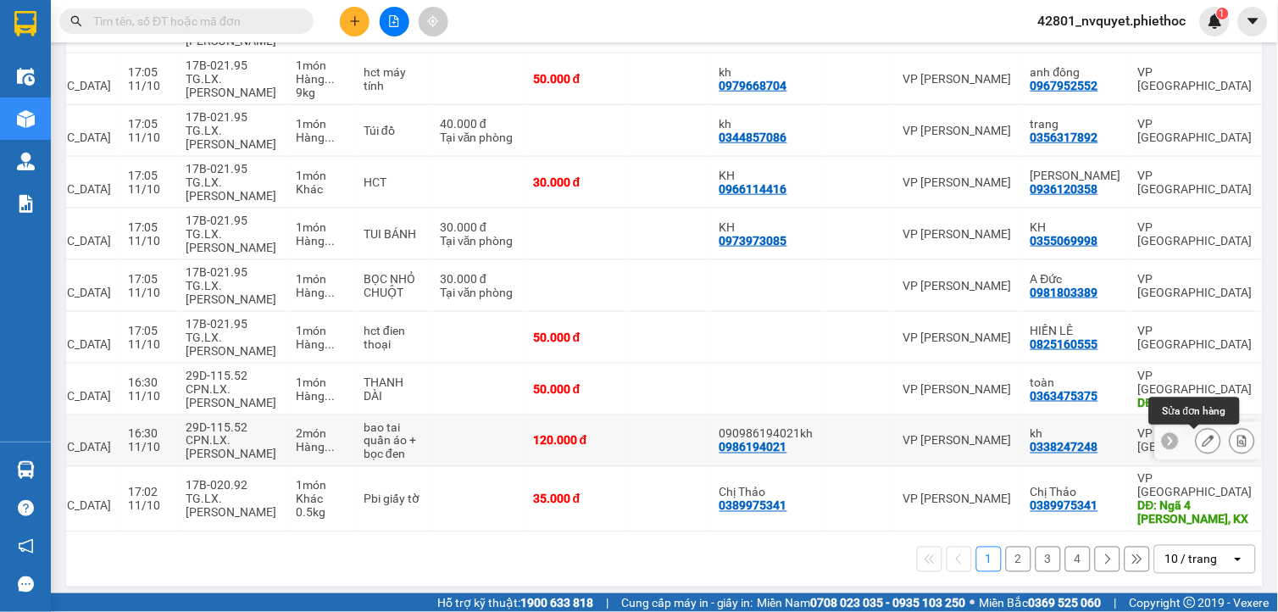
click at [1202, 438] on icon at bounding box center [1208, 441] width 12 height 12
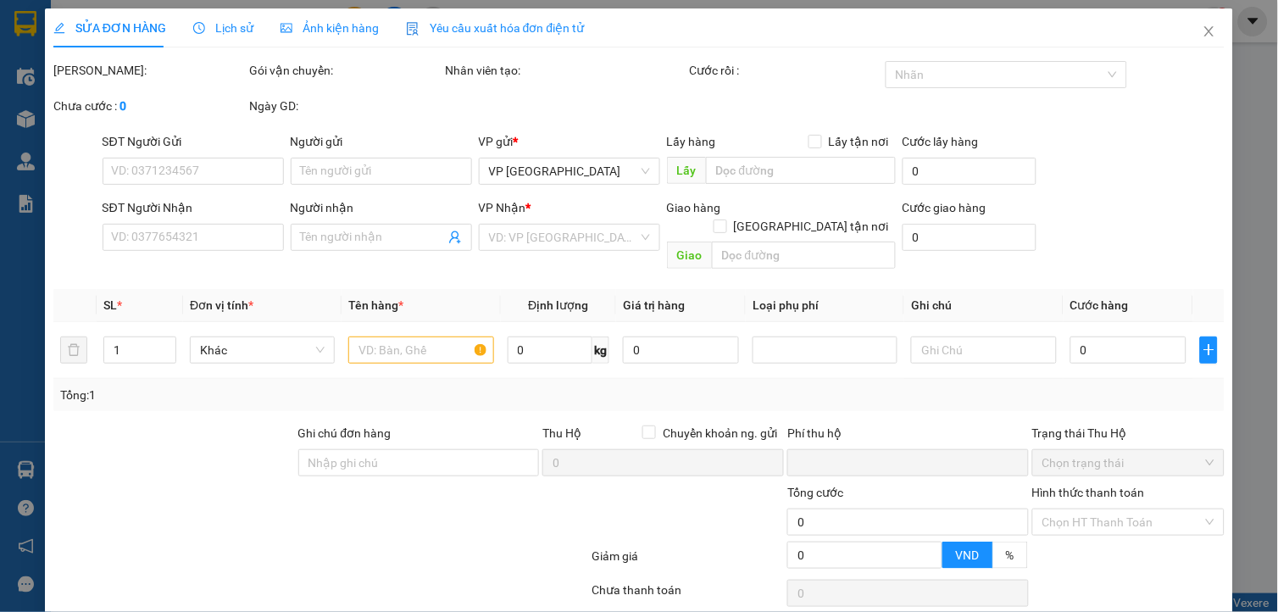
type input "0986194021"
type input "090986194021kh"
type input "0338247248"
type input "kh"
type input "0"
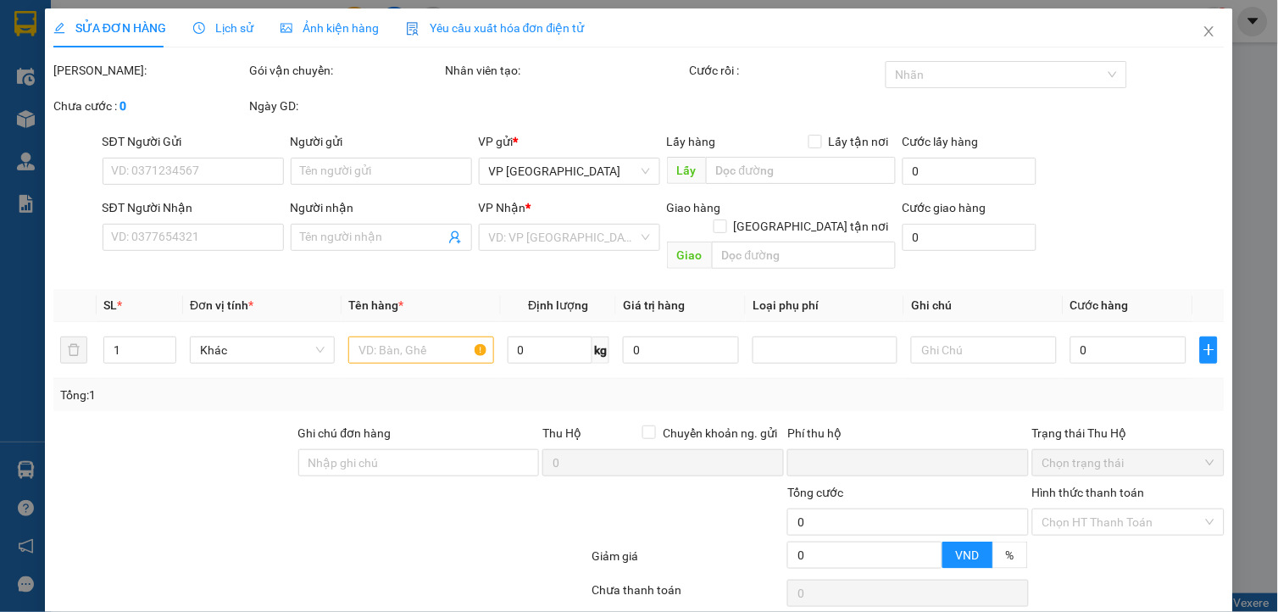
type input "120.000"
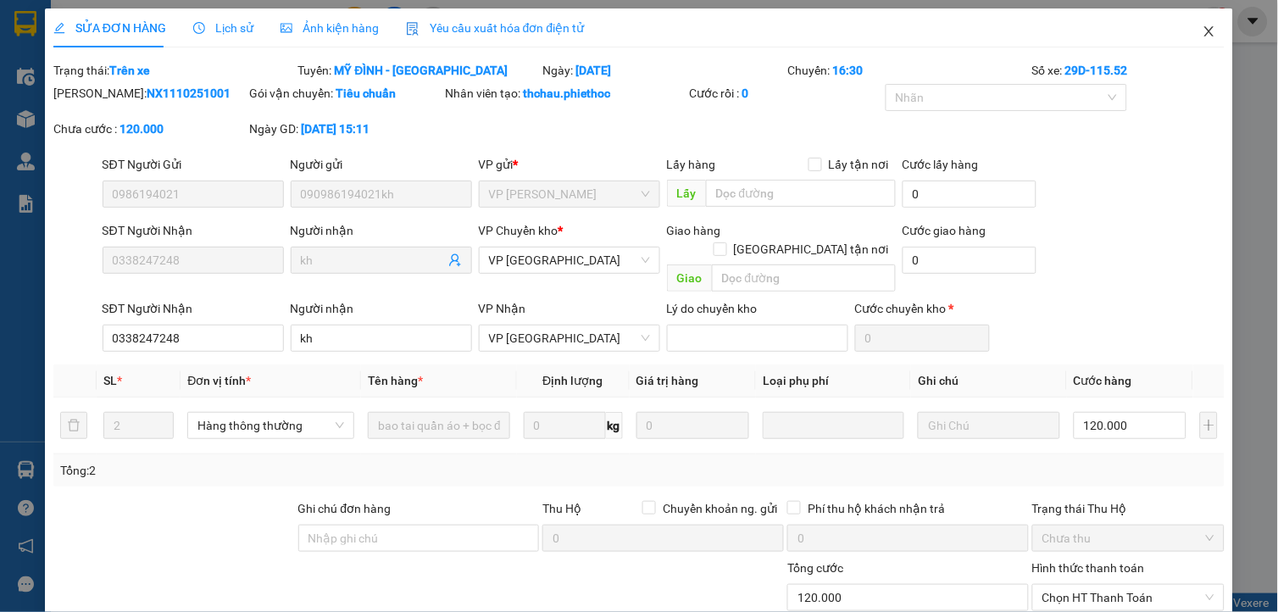
click at [1187, 28] on span "Close" at bounding box center [1208, 31] width 47 height 47
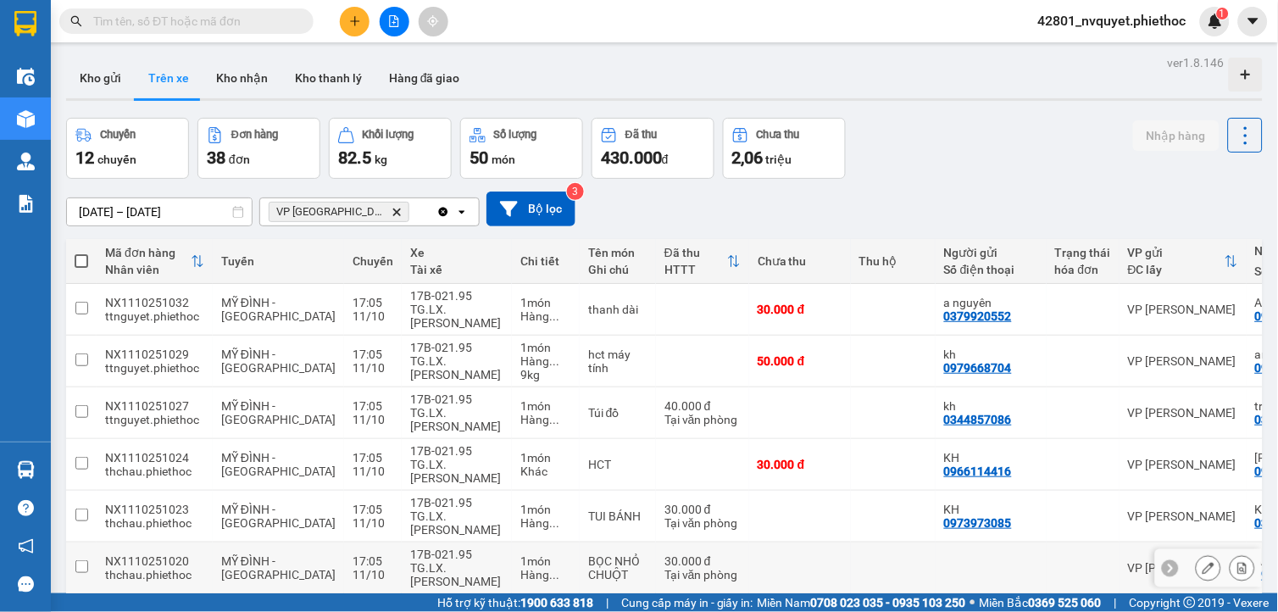
scroll to position [285, 0]
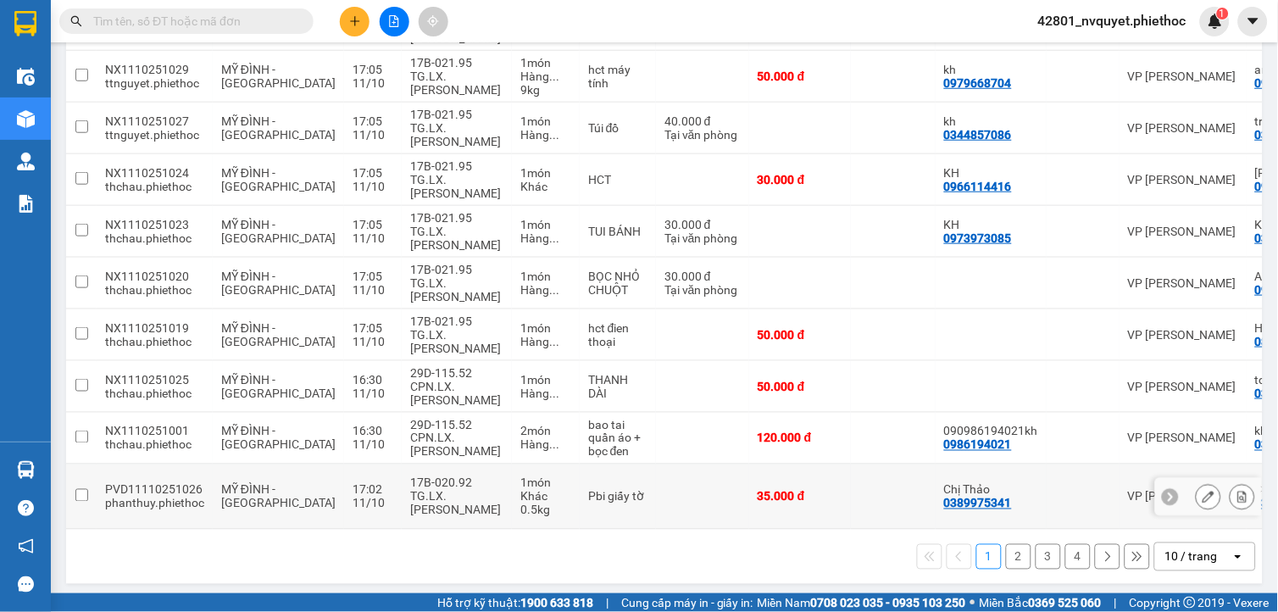
click at [1178, 513] on td "VP [PERSON_NAME]" at bounding box center [1182, 496] width 127 height 65
checkbox input "true"
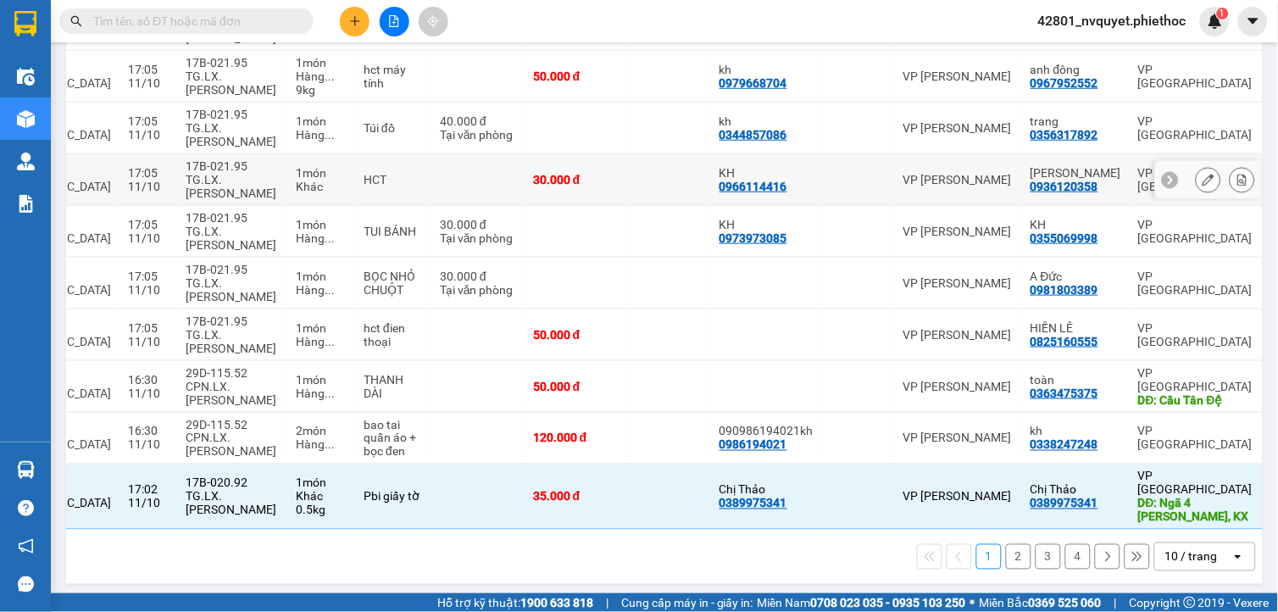
scroll to position [191, 0]
